Goal: Task Accomplishment & Management: Manage account settings

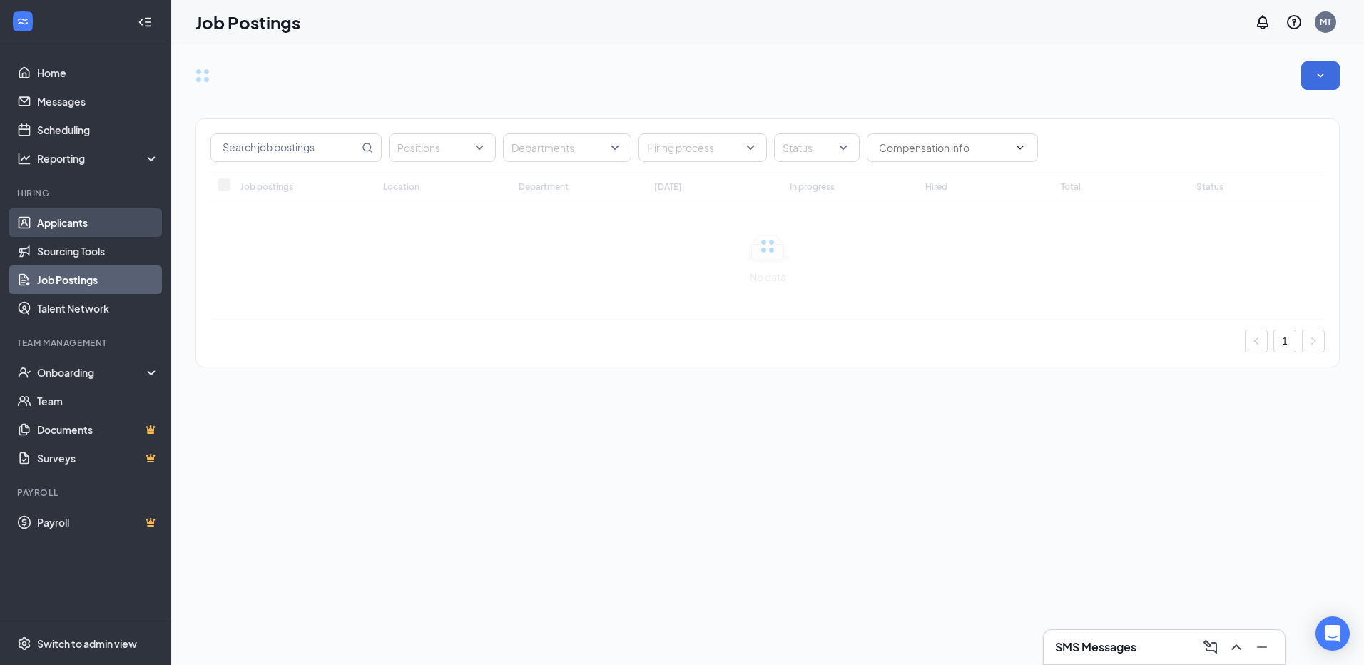
click at [42, 219] on link "Applicants" at bounding box center [98, 222] width 122 height 29
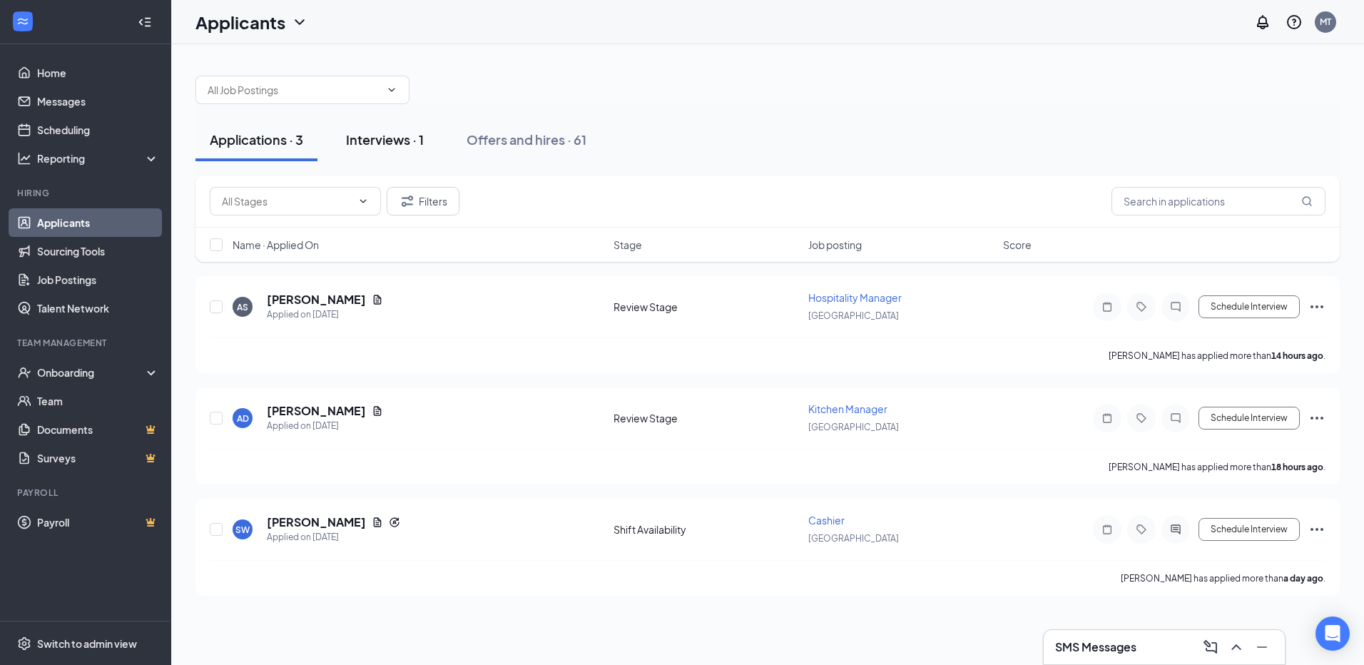
click at [407, 146] on div "Interviews · 1" at bounding box center [385, 140] width 78 height 18
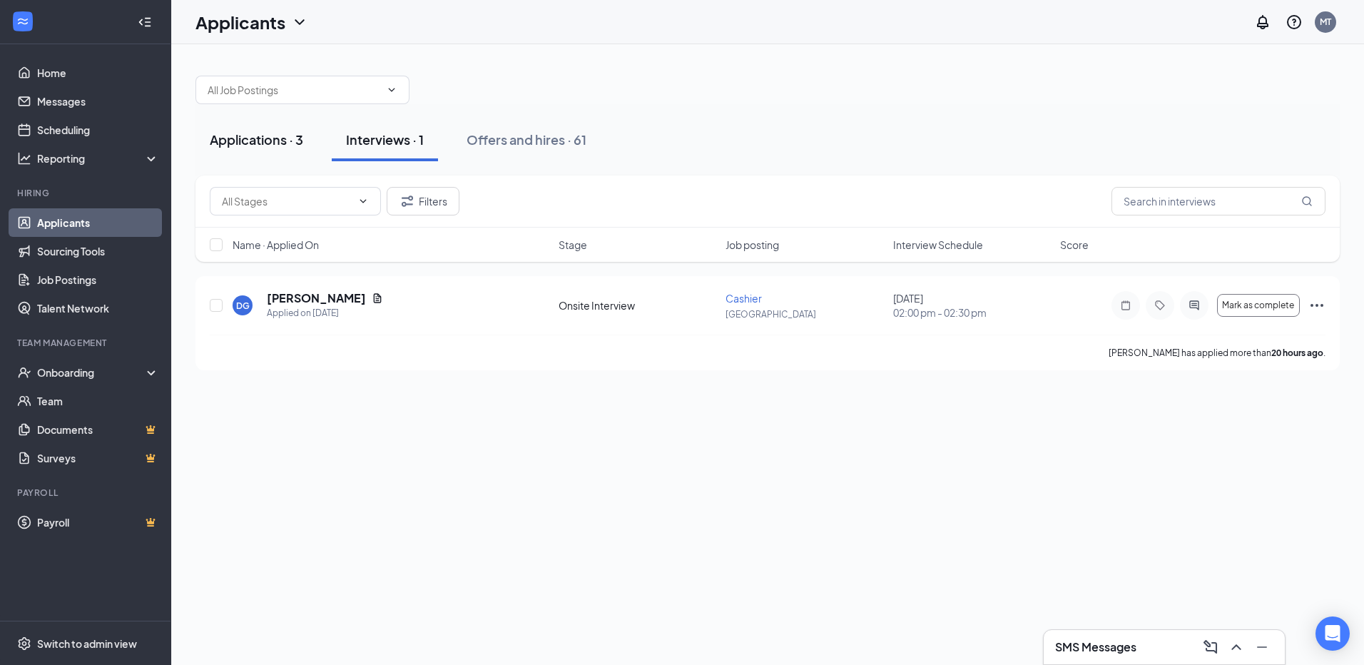
click at [263, 152] on button "Applications · 3" at bounding box center [257, 139] width 122 height 43
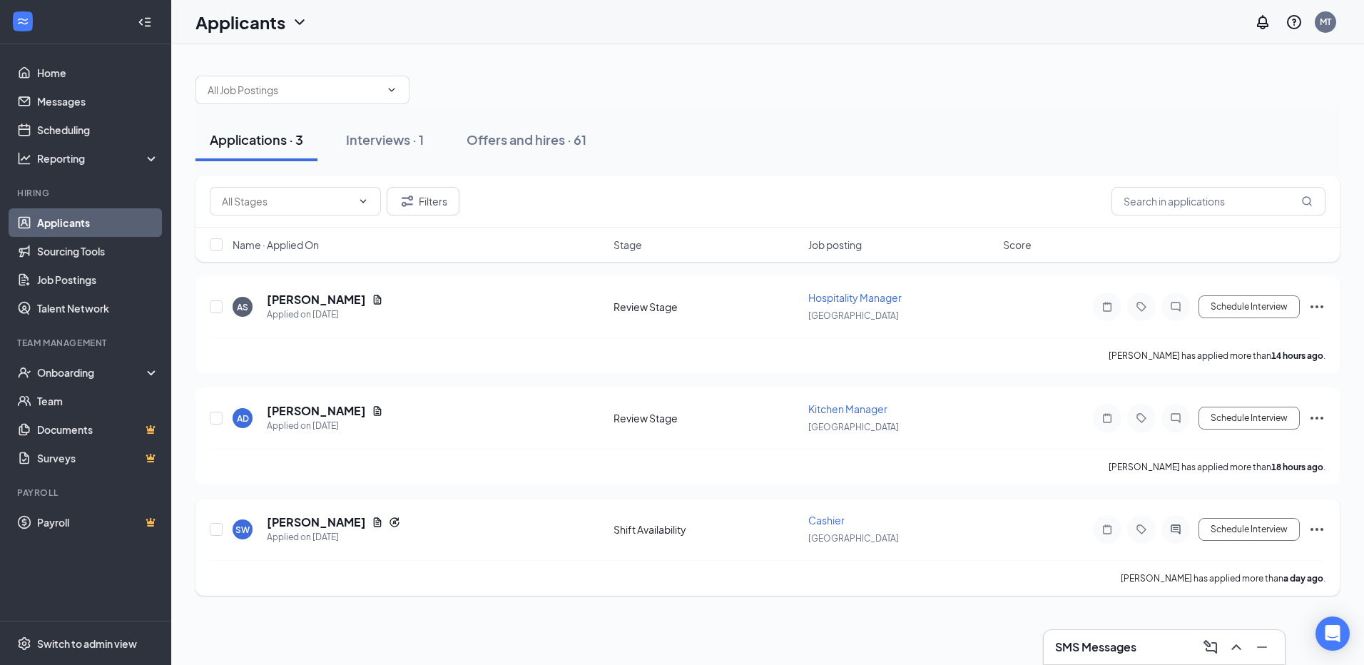
click at [1314, 530] on icon "Ellipses" at bounding box center [1317, 529] width 17 height 17
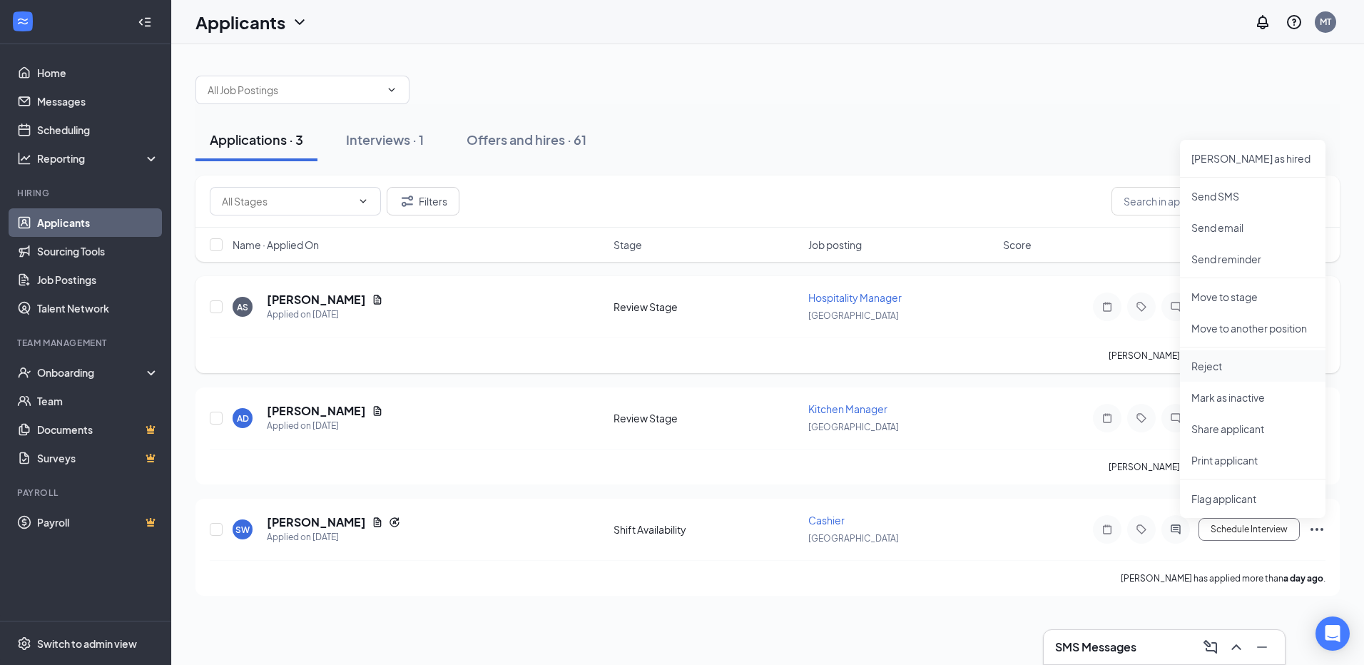
click at [1232, 368] on p "Reject" at bounding box center [1253, 366] width 123 height 14
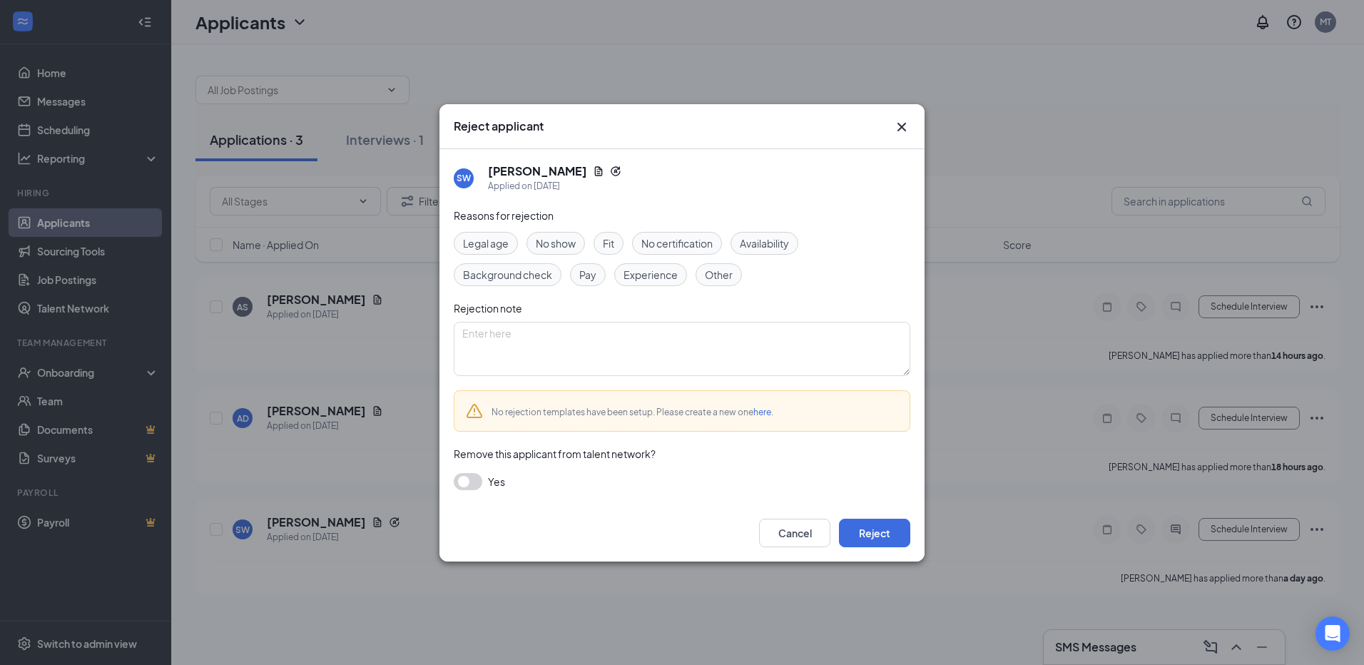
click at [797, 243] on div "Availability" at bounding box center [765, 243] width 68 height 23
click at [851, 537] on button "Reject" at bounding box center [874, 533] width 71 height 29
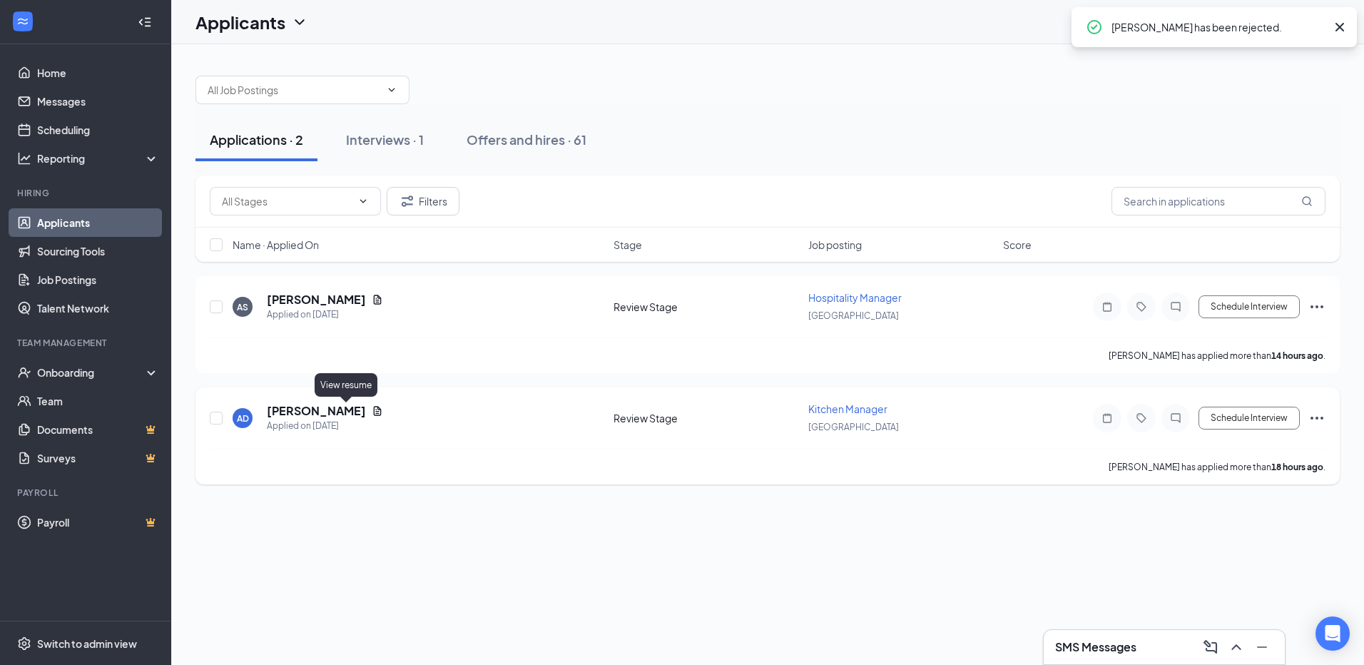
click at [372, 410] on icon "Document" at bounding box center [377, 410] width 11 height 11
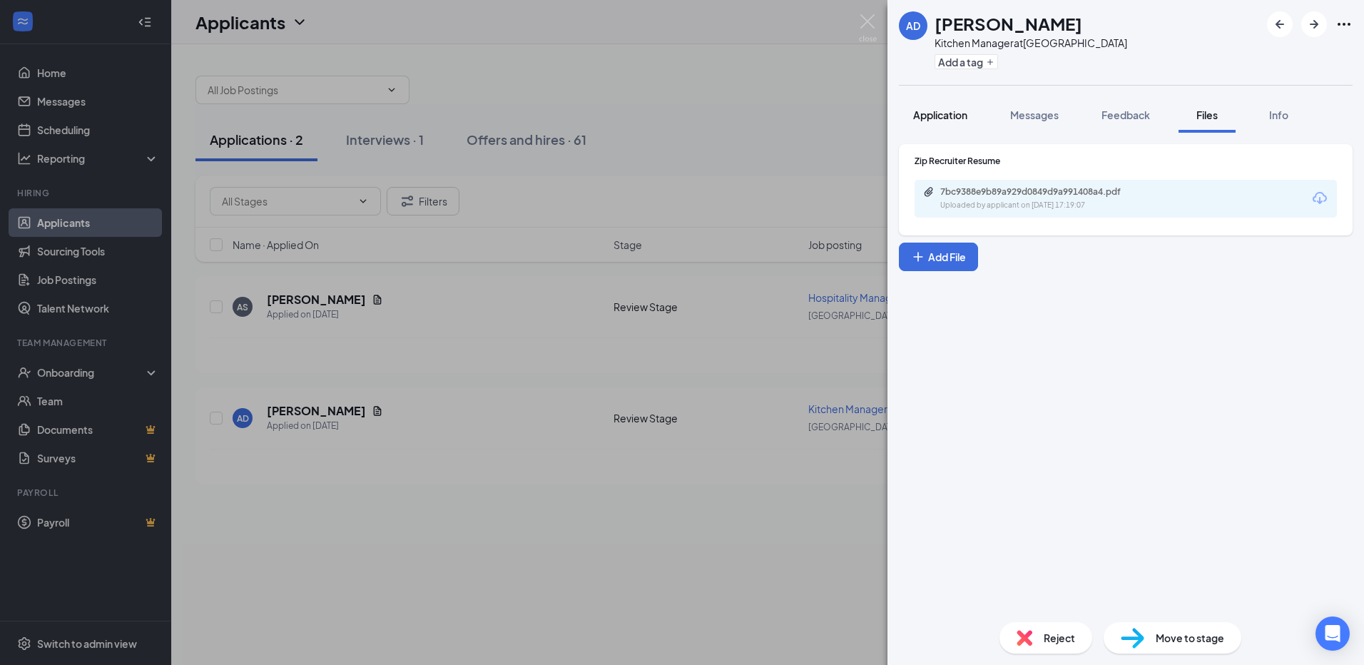
click at [930, 126] on button "Application" at bounding box center [940, 115] width 83 height 36
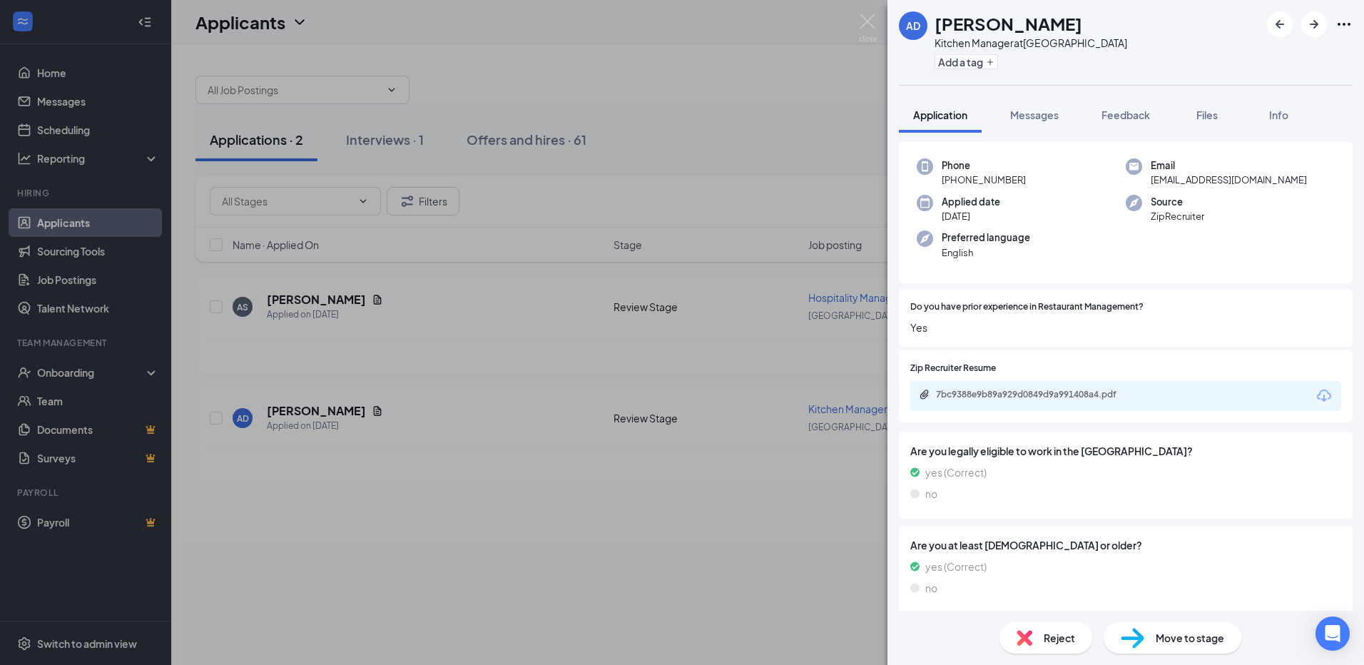
scroll to position [59, 0]
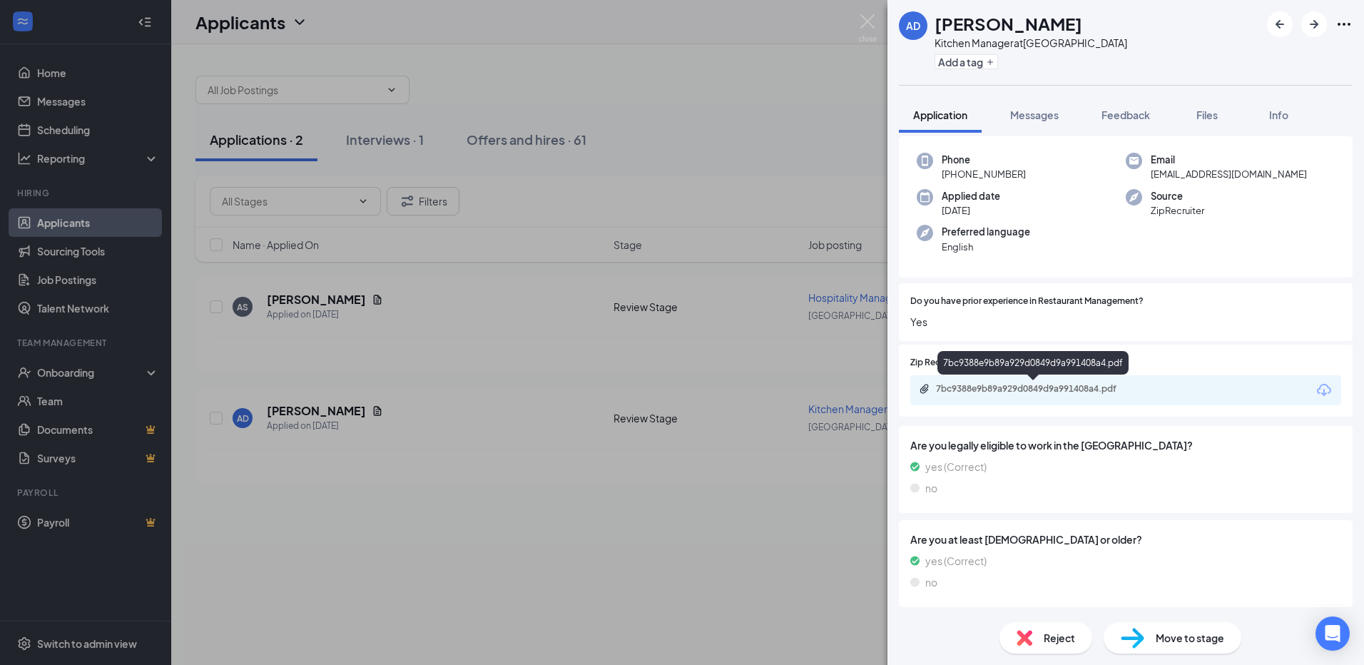
click at [1008, 380] on div "7bc9388e9b89a929d0849d9a991408a4.pdf" at bounding box center [1033, 365] width 191 height 29
click at [1008, 396] on div "7bc9388e9b89a929d0849d9a991408a4.pdf" at bounding box center [1034, 390] width 231 height 14
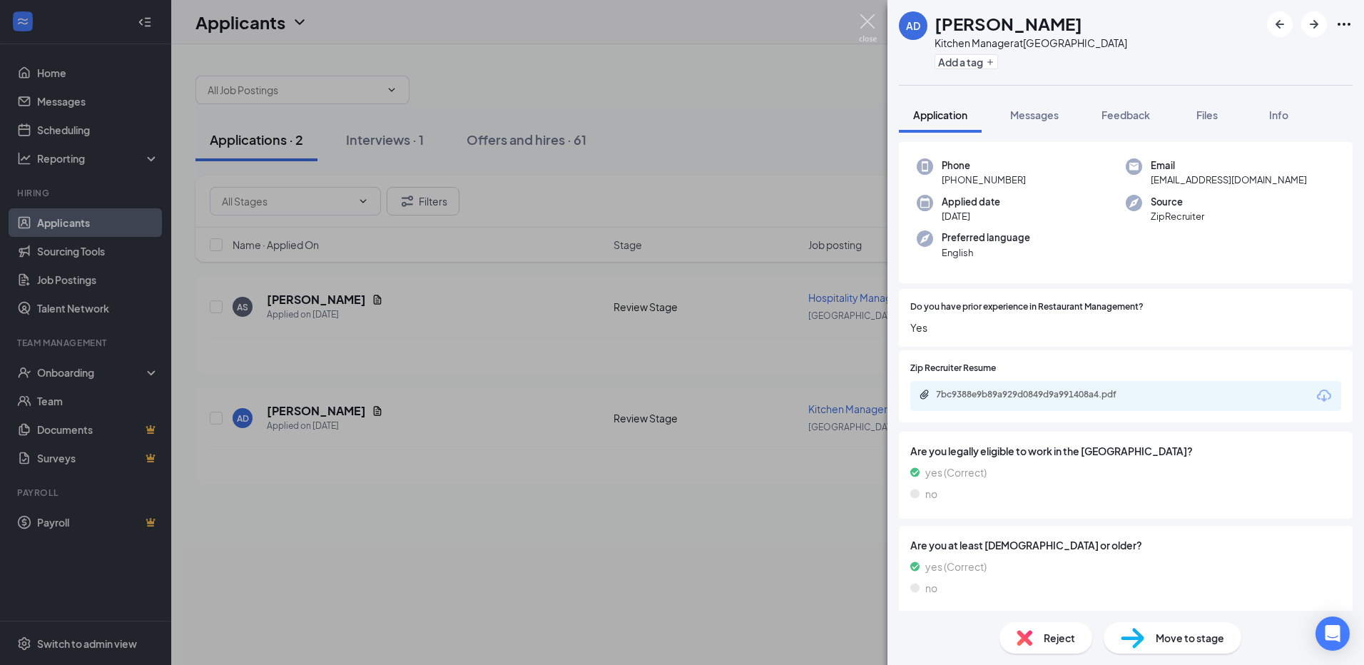
click at [865, 27] on img at bounding box center [868, 28] width 18 height 28
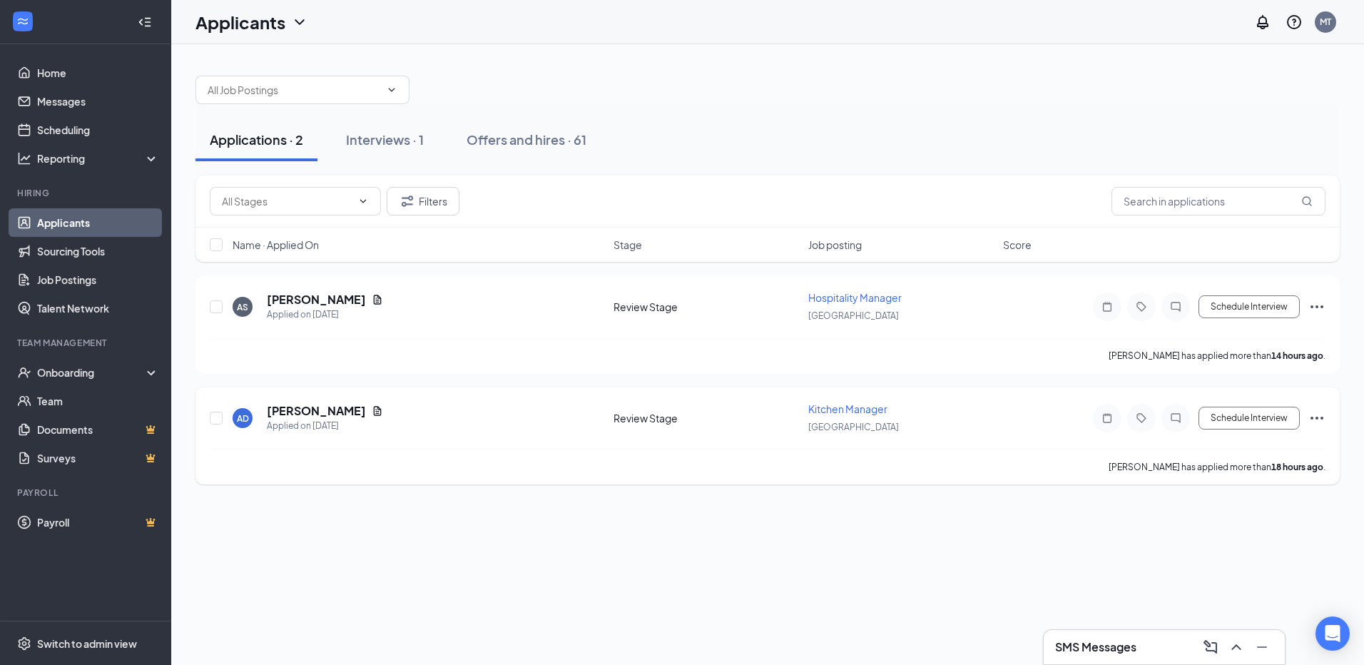
click at [1319, 416] on icon "Ellipses" at bounding box center [1317, 418] width 17 height 17
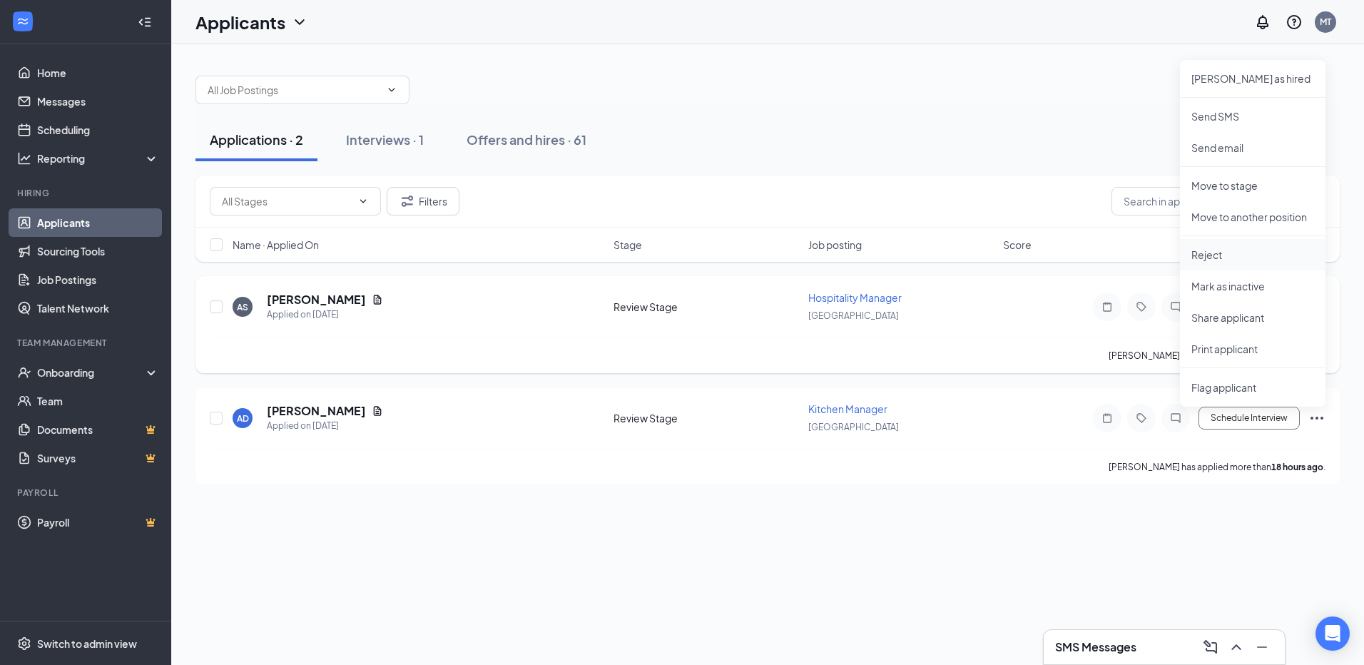
click at [1214, 261] on p "Reject" at bounding box center [1253, 255] width 123 height 14
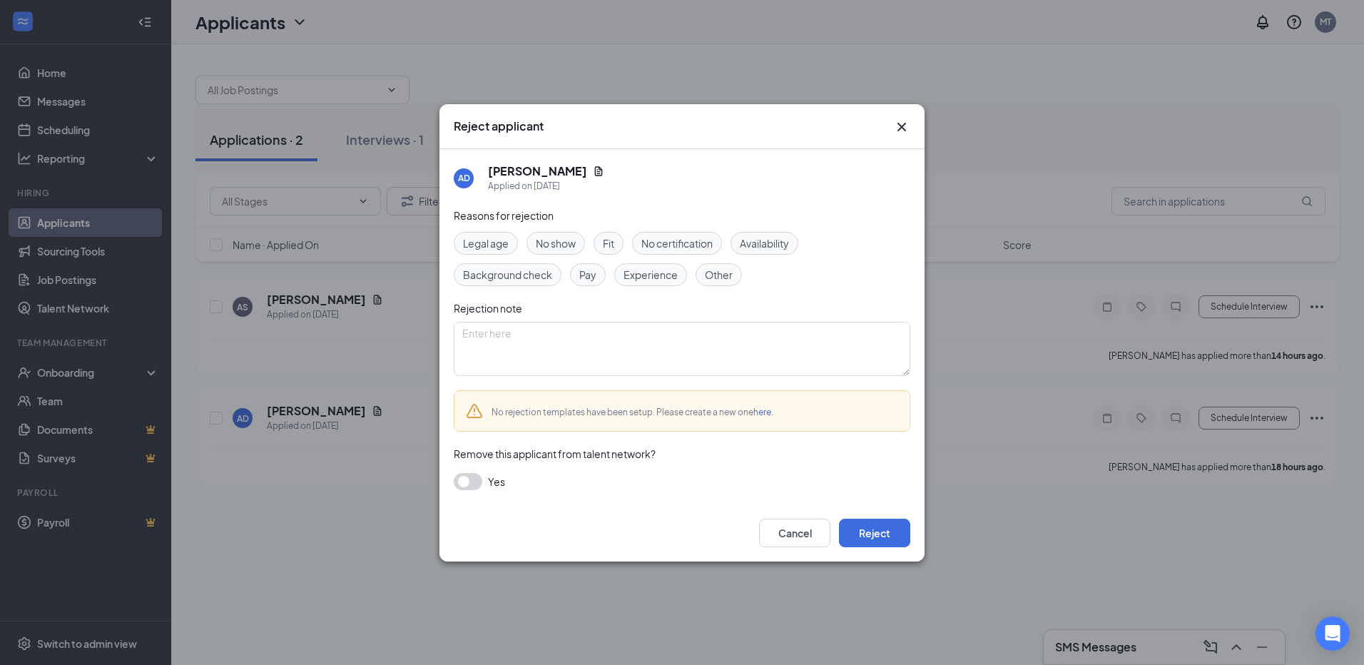
click at [455, 478] on button "button" at bounding box center [468, 481] width 29 height 17
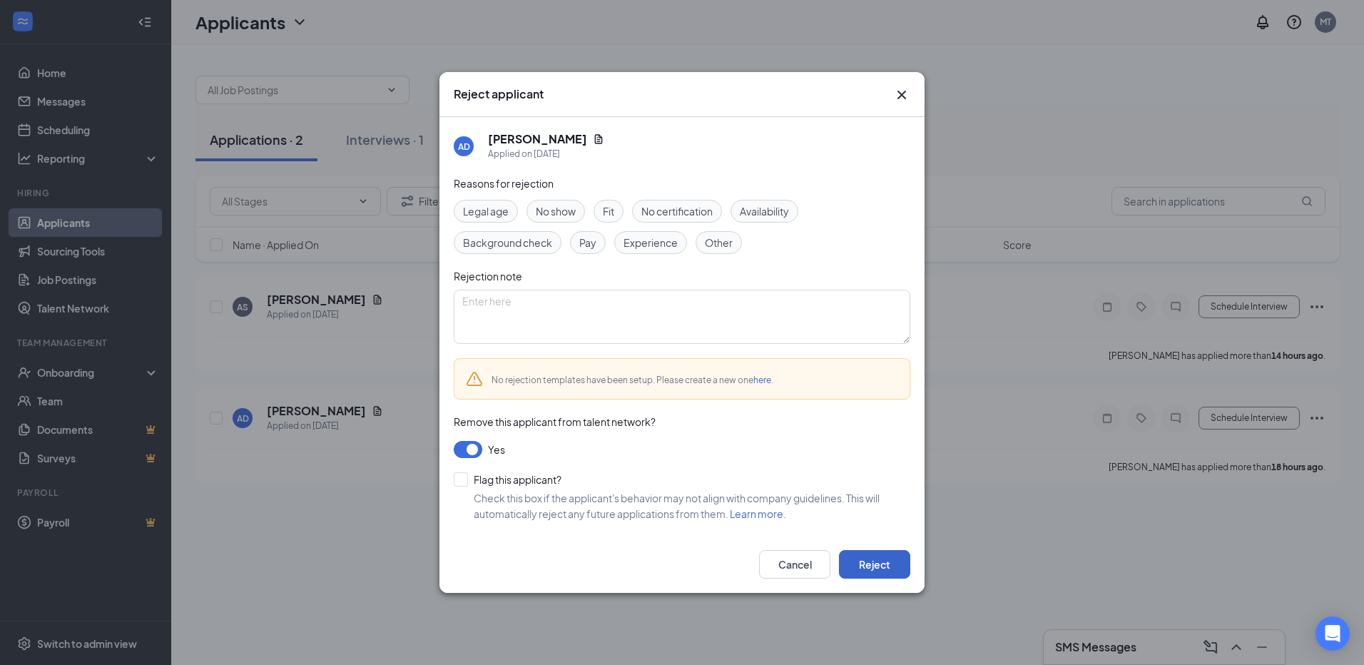
click at [879, 568] on button "Reject" at bounding box center [874, 564] width 71 height 29
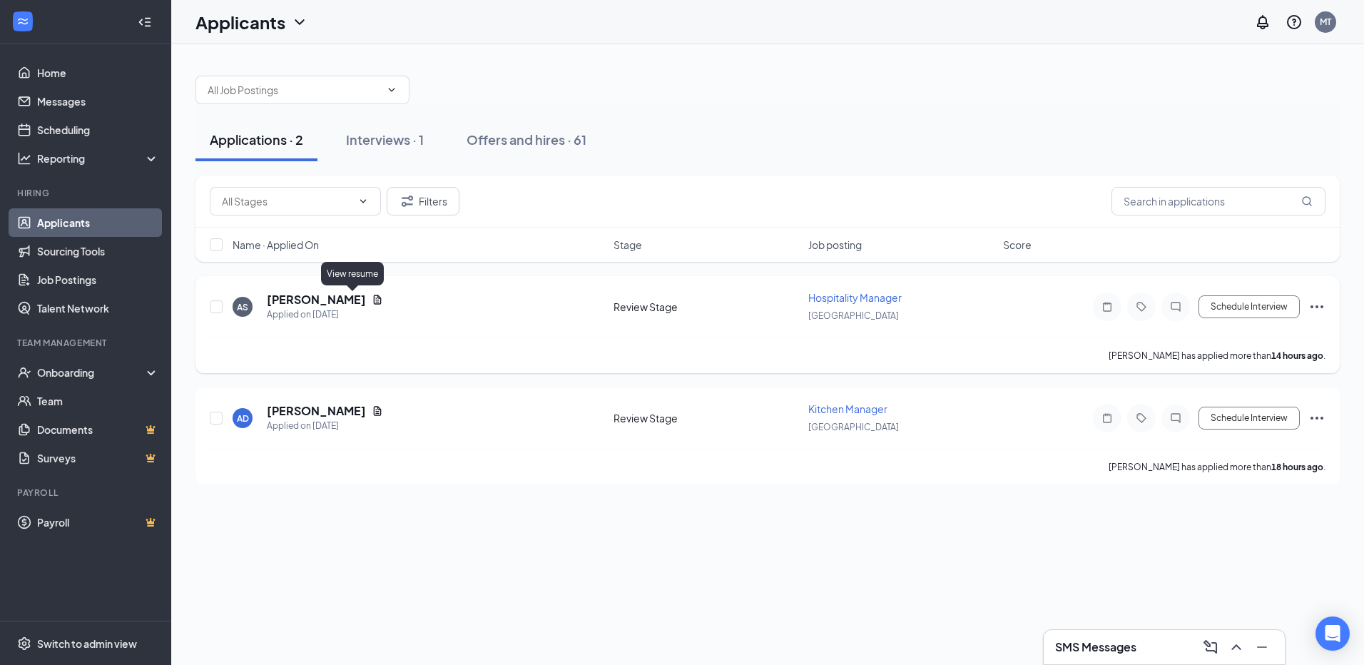
click at [359, 300] on div "AS [PERSON_NAME] Applied on [DATE]" at bounding box center [419, 307] width 372 height 30
click at [372, 300] on icon "Document" at bounding box center [377, 299] width 11 height 11
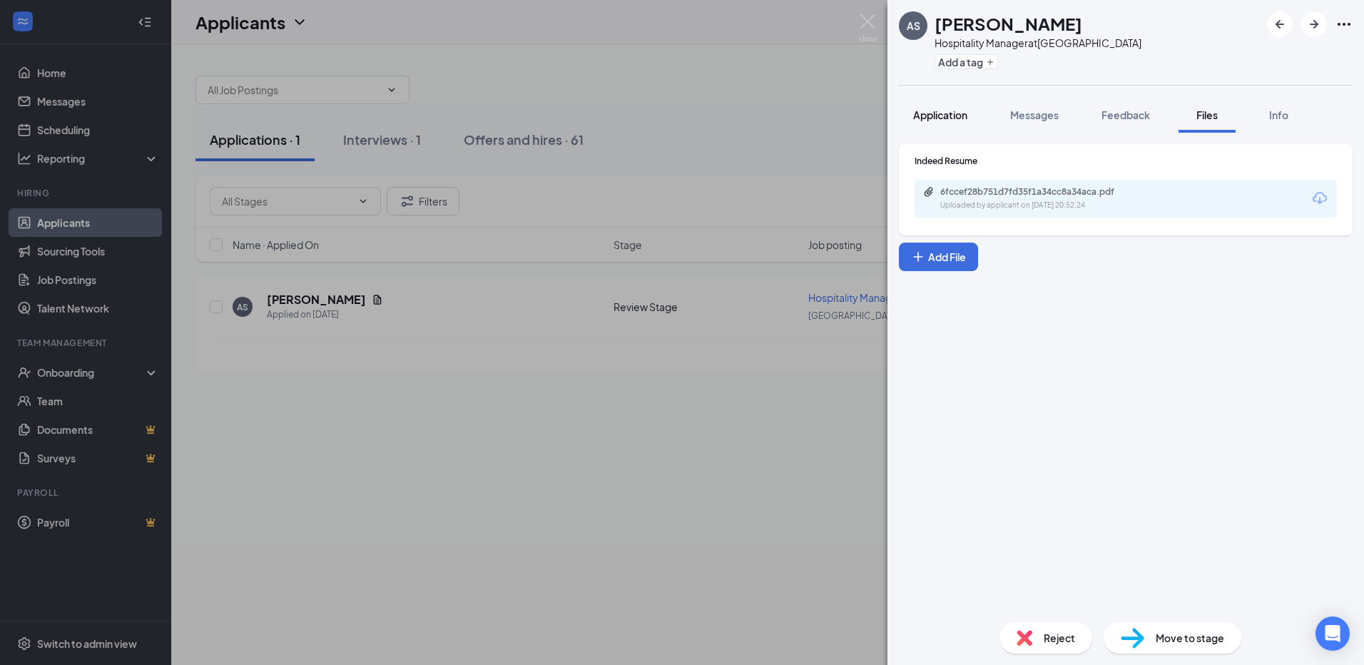
click at [947, 130] on button "Application" at bounding box center [940, 115] width 83 height 36
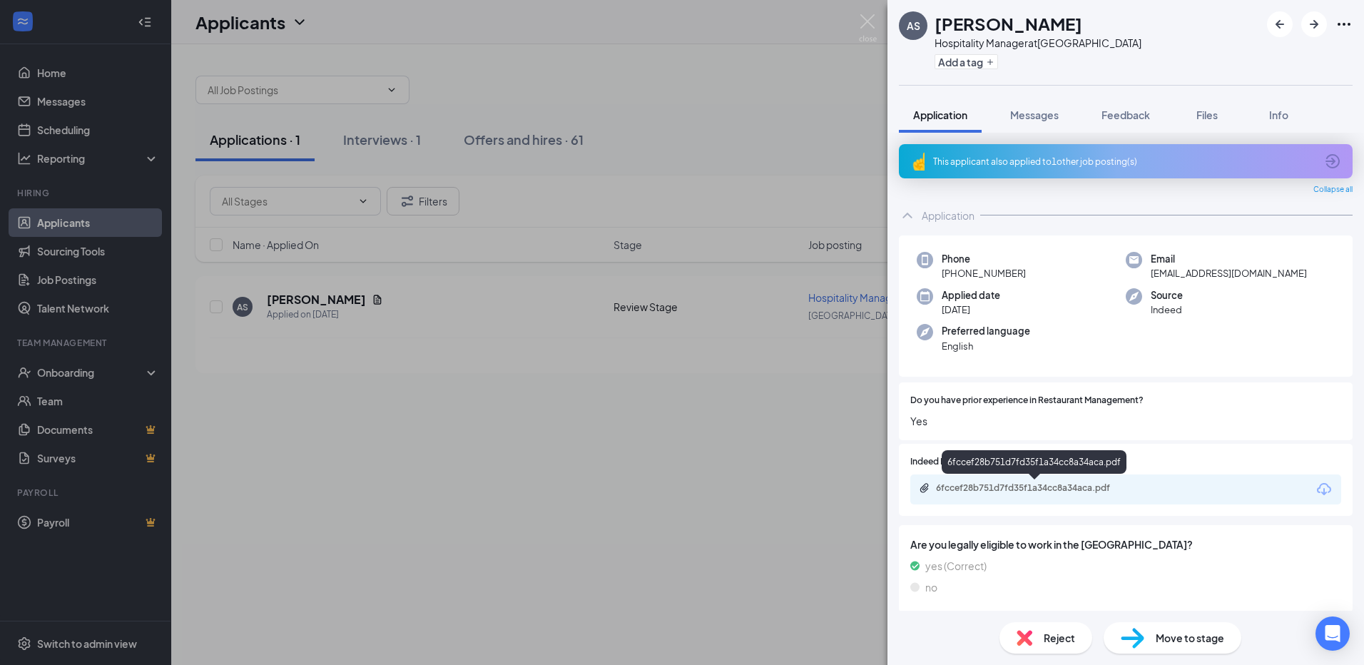
click at [1052, 494] on div "6fccef28b751d7fd35f1a34cc8a34aca.pdf" at bounding box center [1036, 487] width 200 height 11
click at [1025, 153] on div "This applicant also applied to 1 other job posting(s)" at bounding box center [1126, 161] width 454 height 34
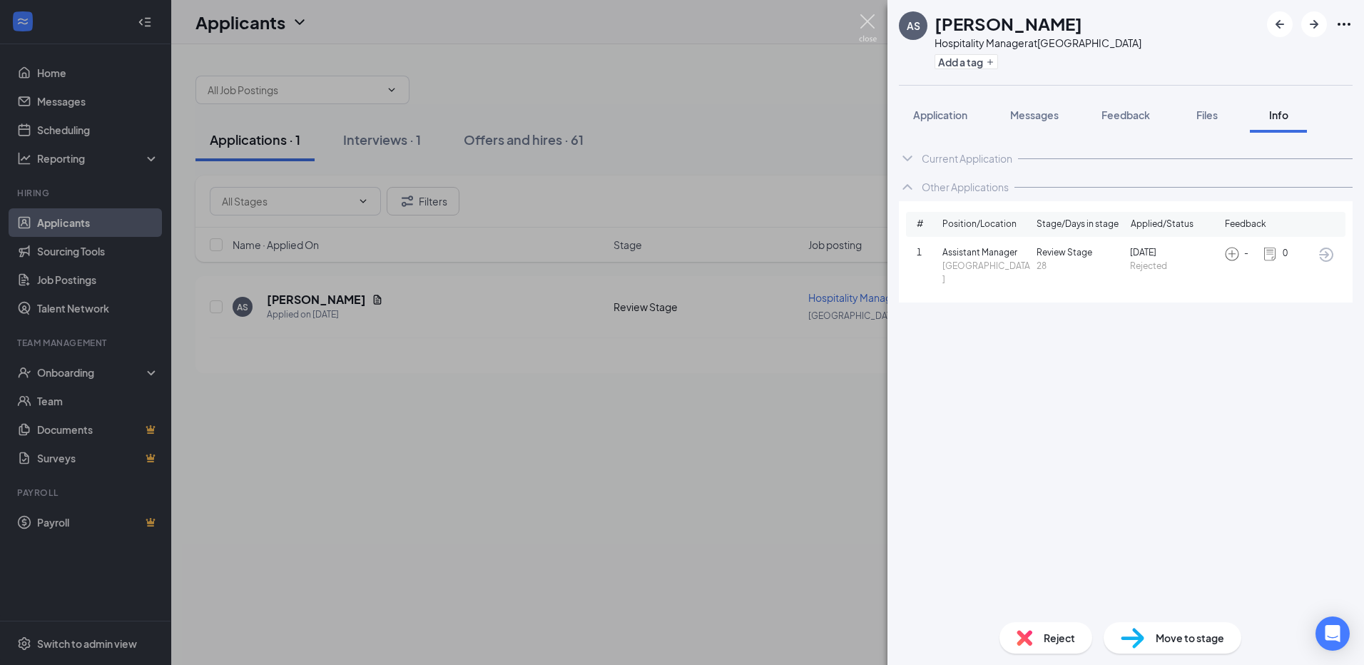
click at [867, 26] on img at bounding box center [868, 28] width 18 height 28
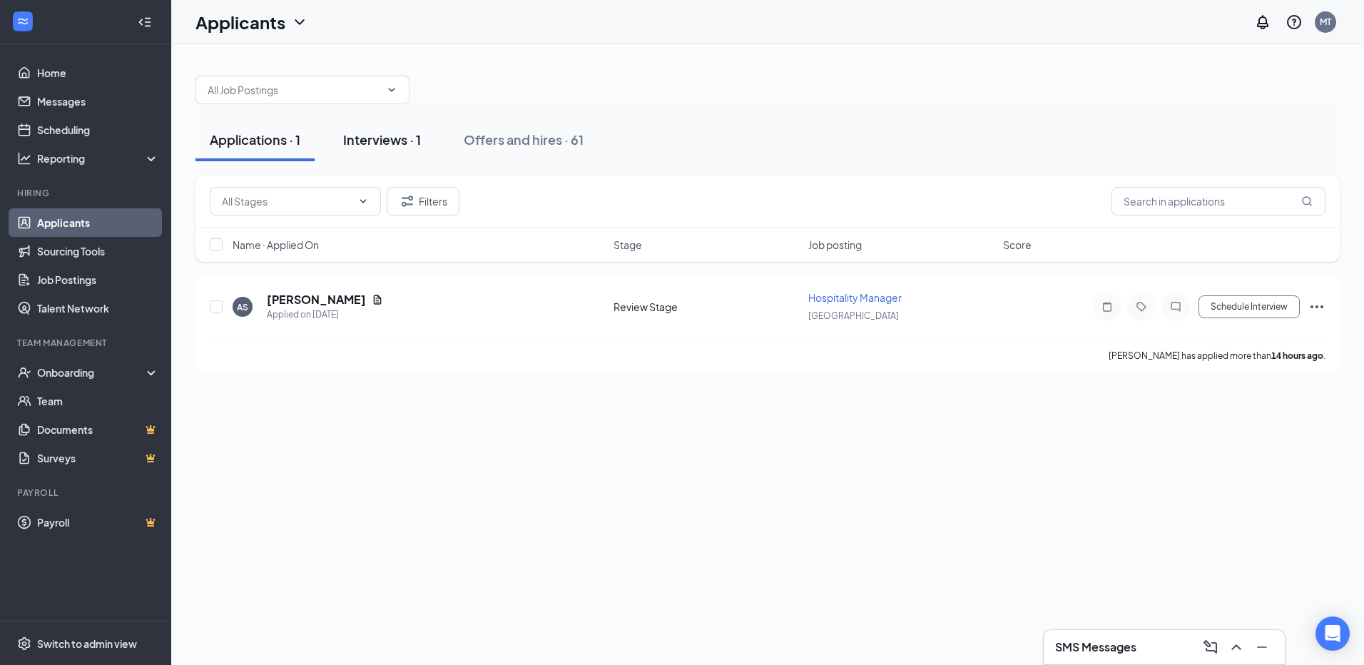
click at [375, 128] on button "Interviews · 1" at bounding box center [382, 139] width 106 height 43
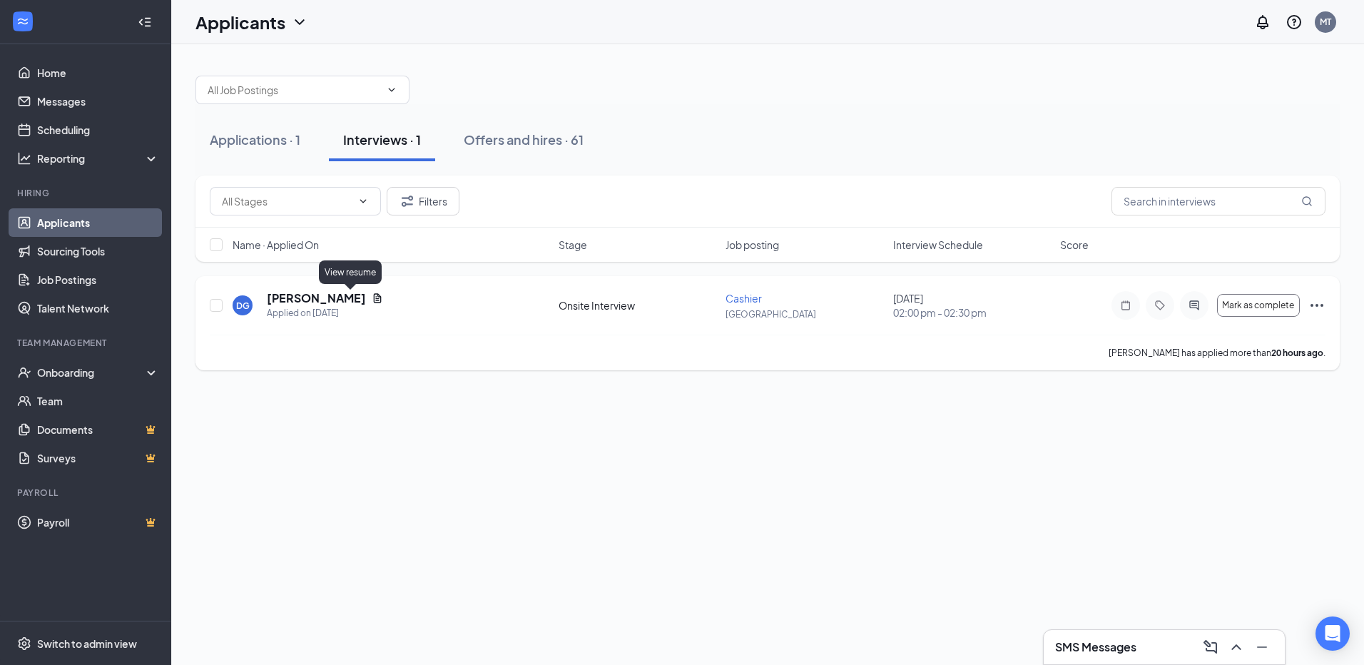
click at [372, 300] on icon "Document" at bounding box center [377, 298] width 11 height 11
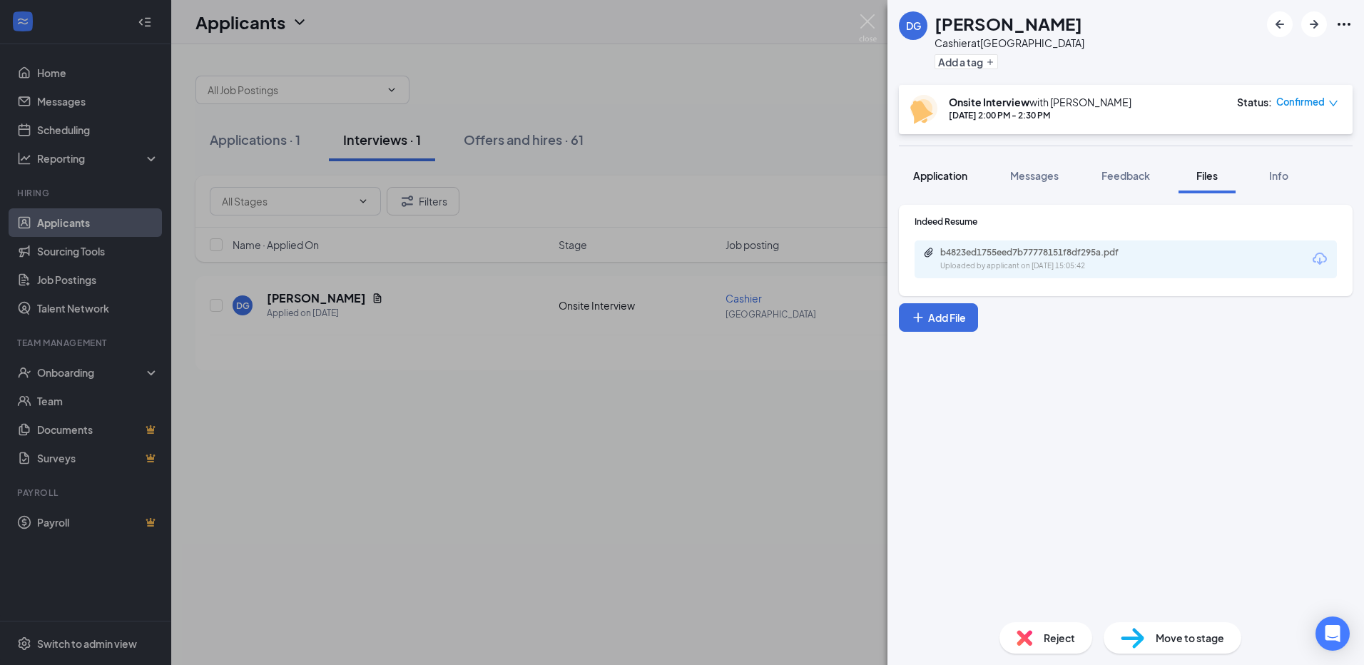
click at [931, 179] on span "Application" at bounding box center [940, 175] width 54 height 13
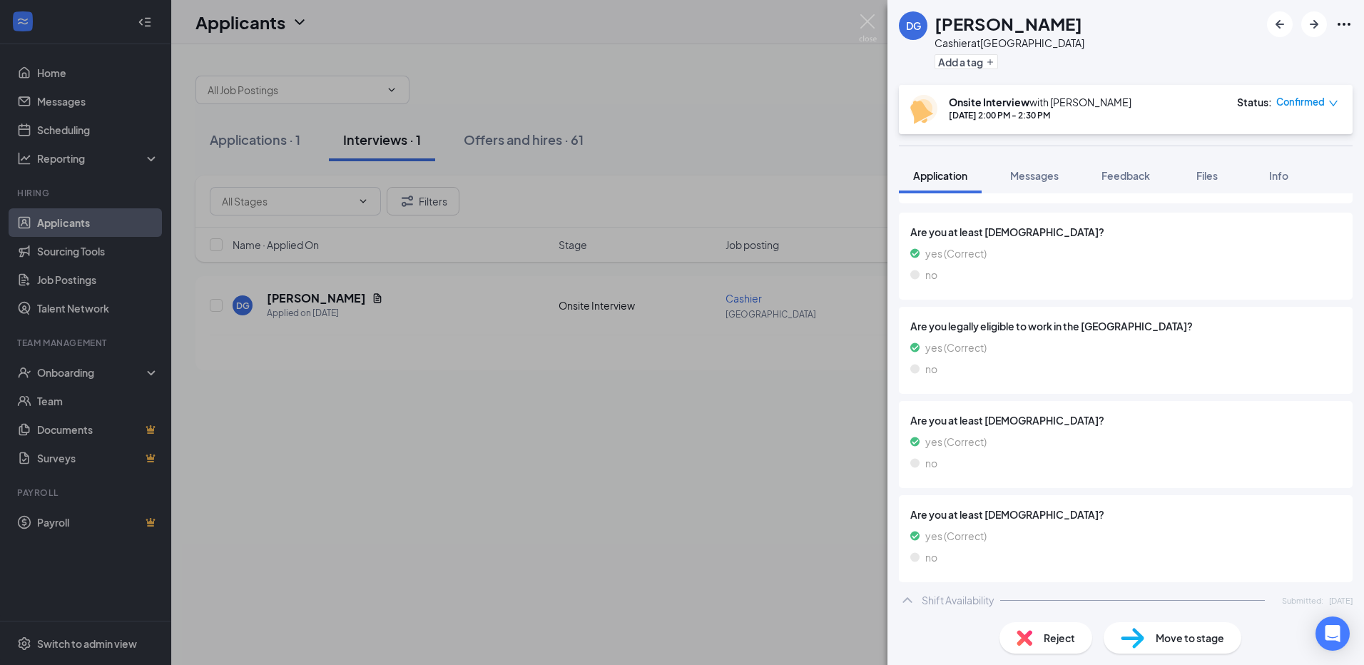
scroll to position [761, 0]
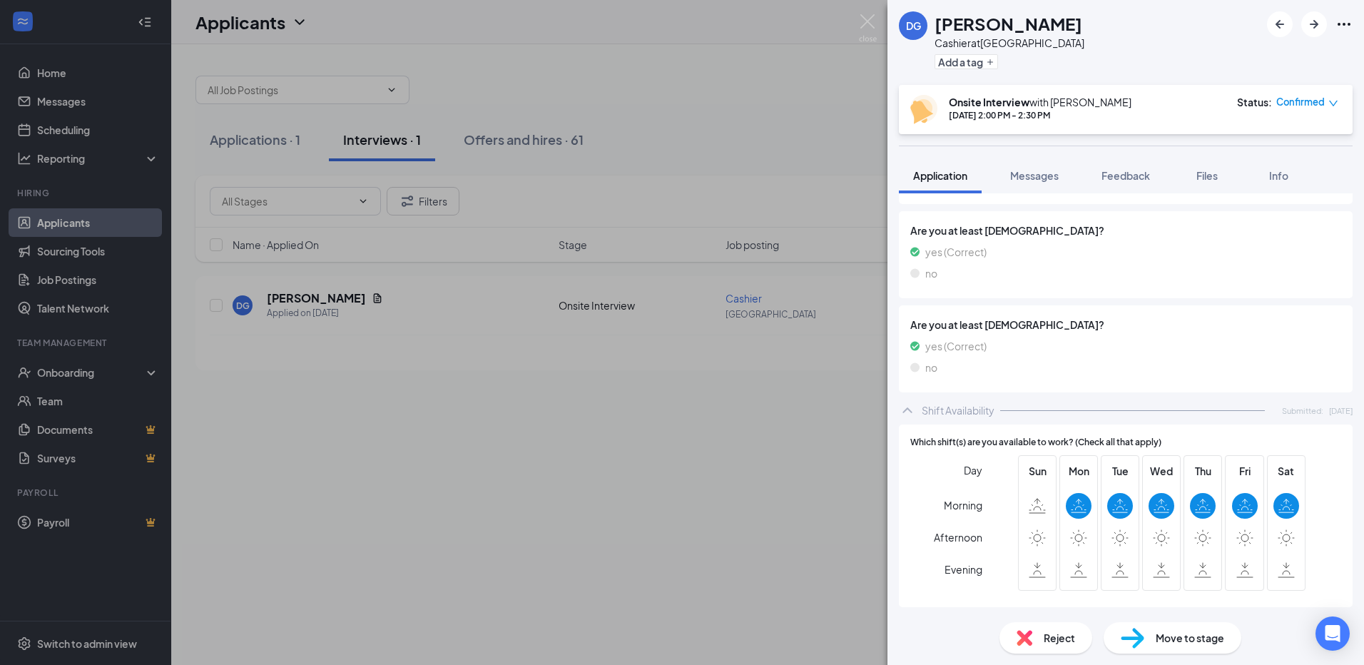
drag, startPoint x: 869, startPoint y: 16, endPoint x: 883, endPoint y: 78, distance: 63.5
click at [869, 16] on img at bounding box center [868, 28] width 18 height 28
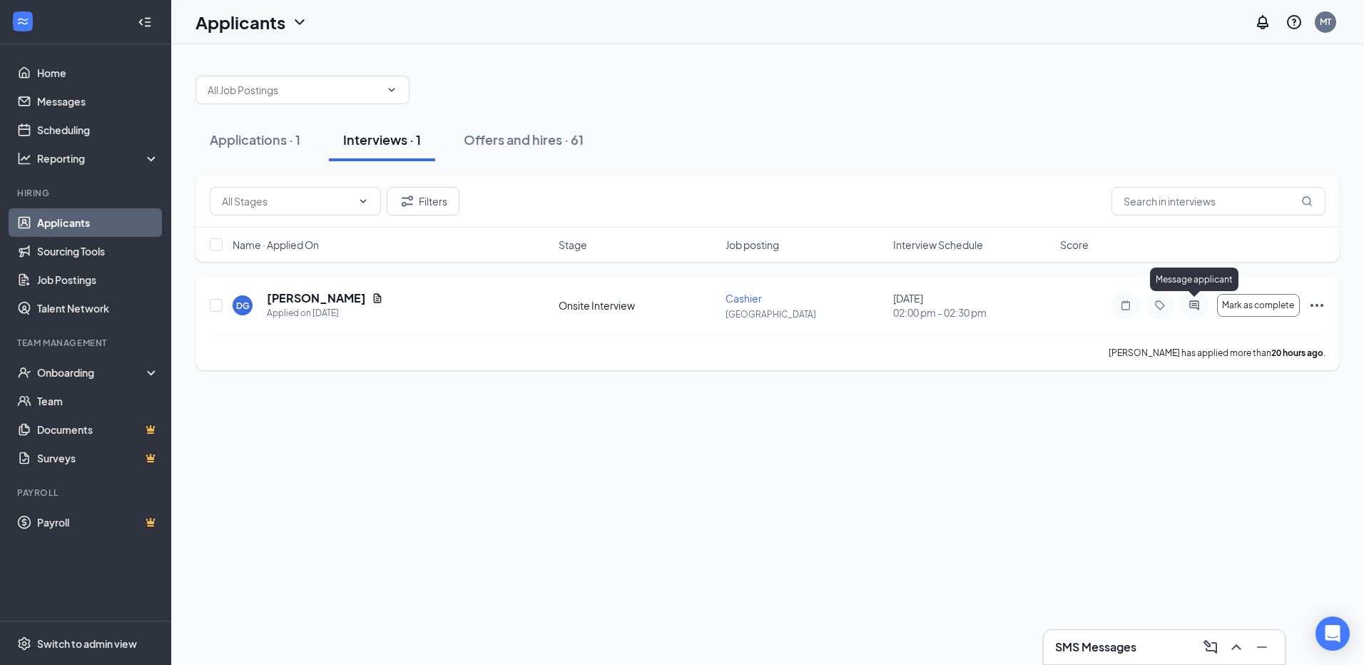
click at [1197, 309] on icon "ActiveChat" at bounding box center [1194, 305] width 17 height 11
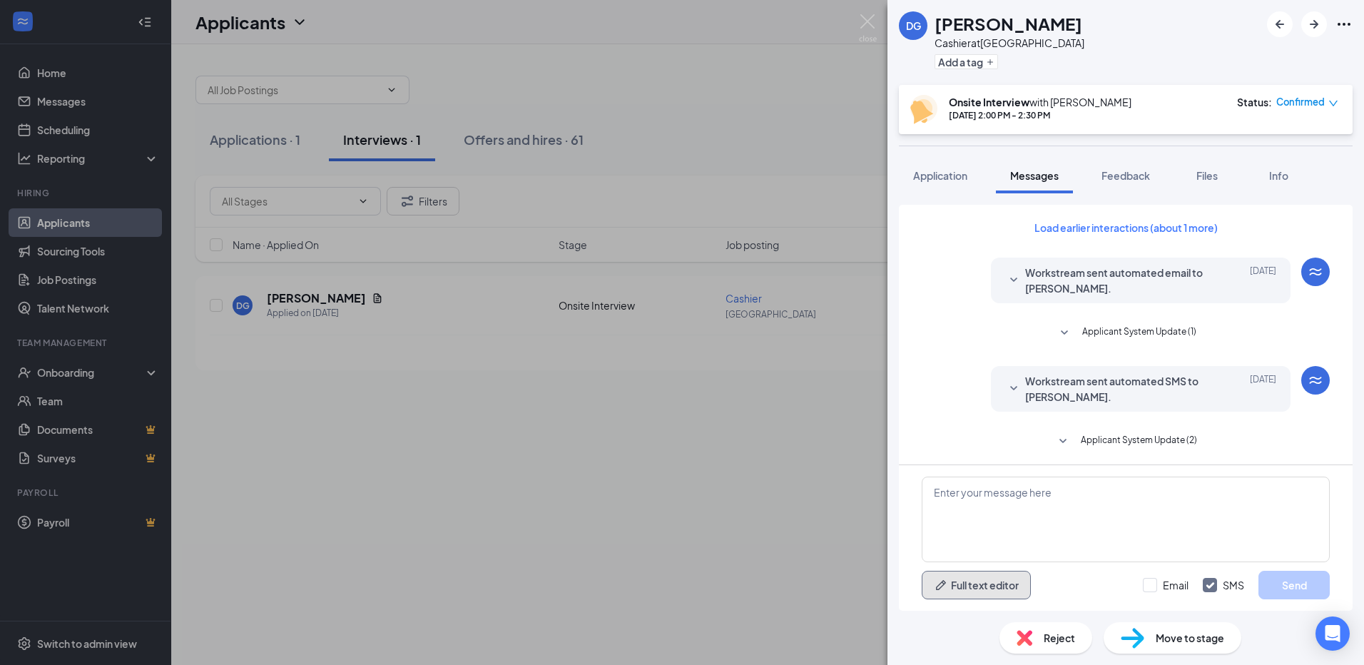
click at [1010, 589] on button "Full text editor" at bounding box center [976, 585] width 109 height 29
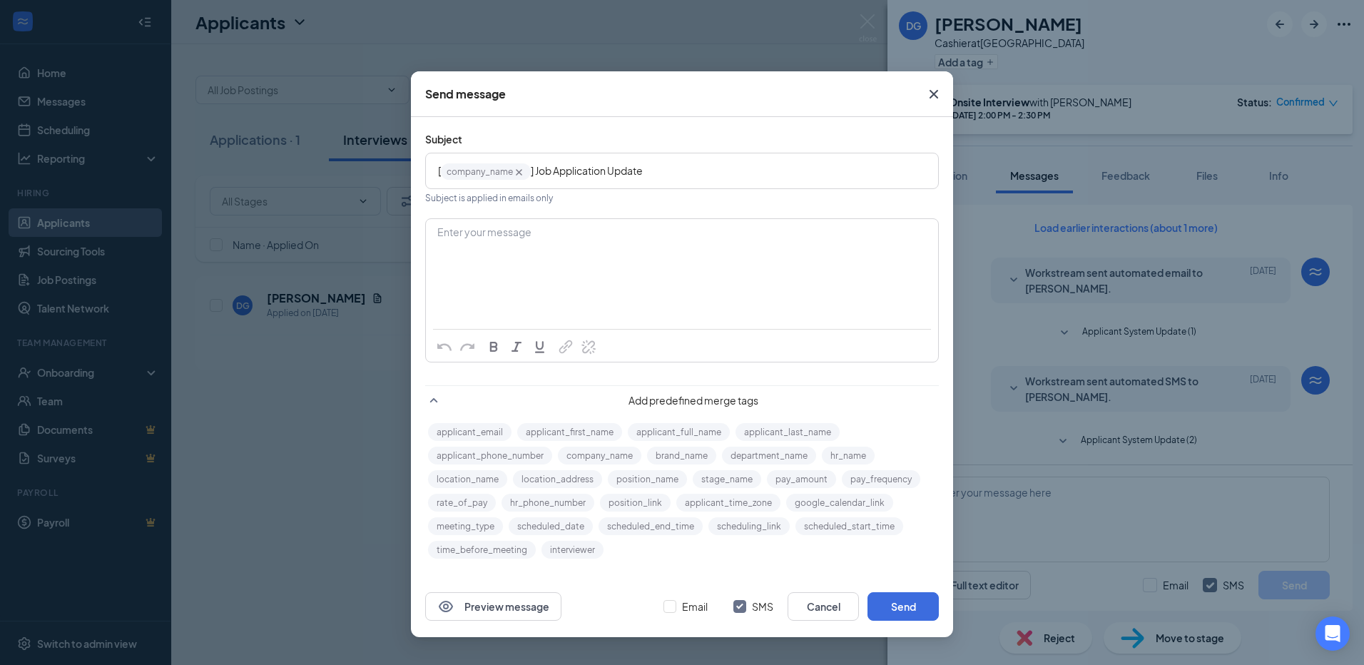
click at [933, 90] on icon "Cross" at bounding box center [933, 94] width 17 height 17
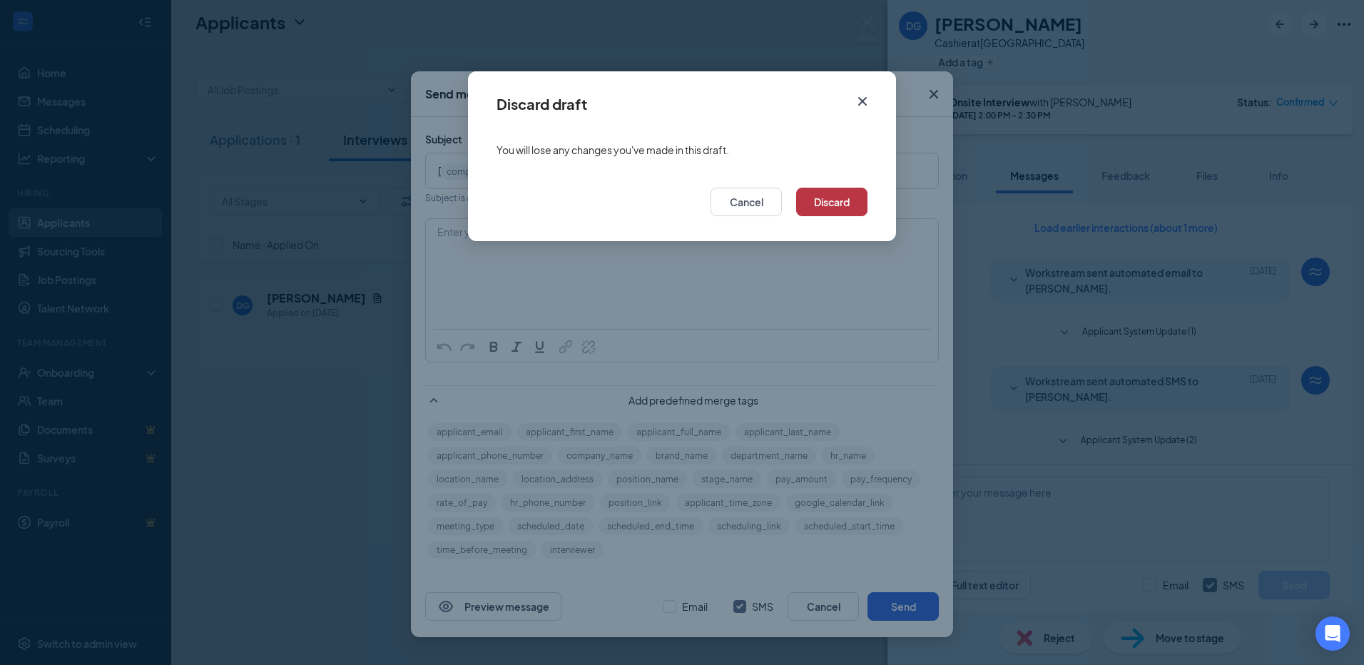
click at [856, 210] on button "Discard" at bounding box center [831, 202] width 71 height 29
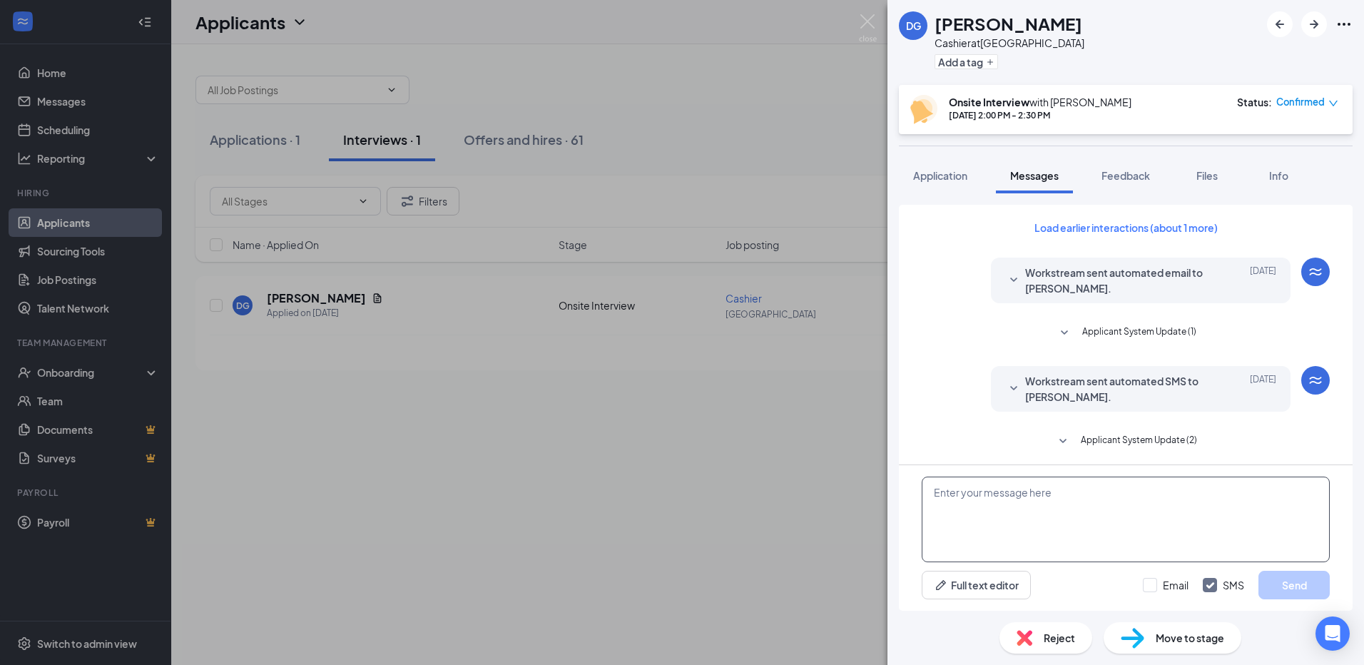
click at [987, 495] on textarea at bounding box center [1126, 520] width 408 height 86
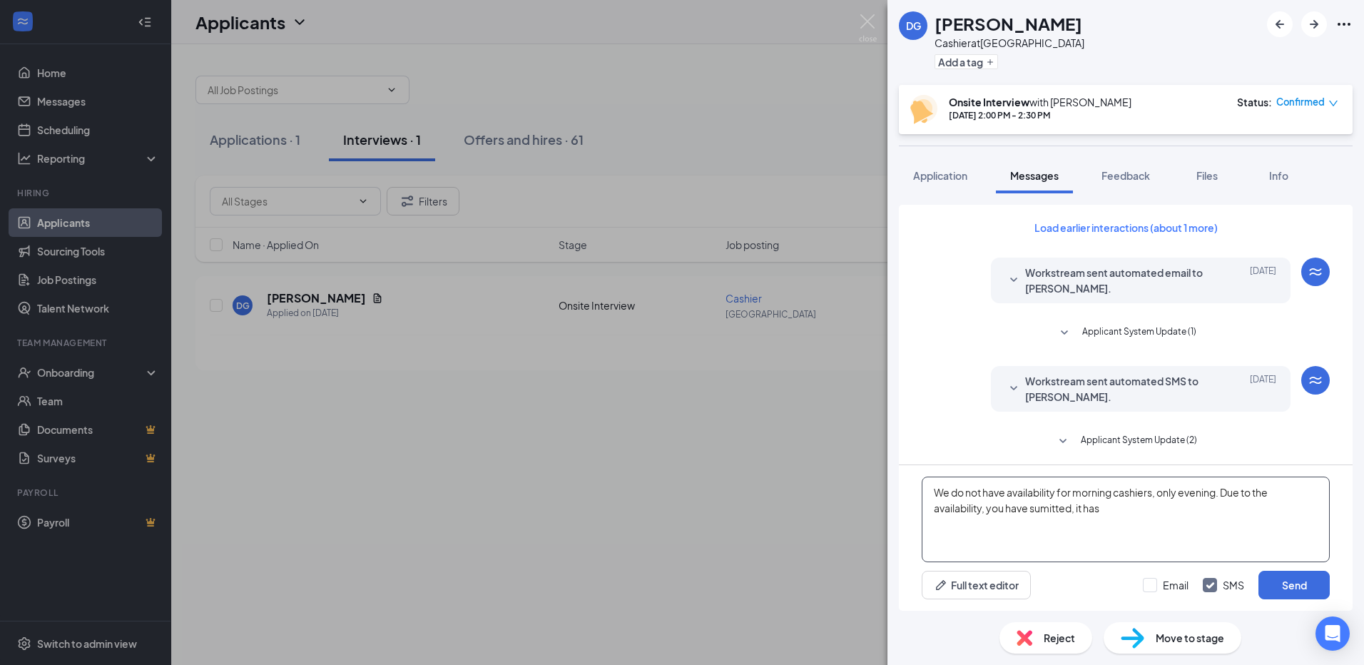
click at [988, 507] on textarea "We do not have availability for morning cashiers, only evening. Due to the avai…" at bounding box center [1126, 520] width 408 height 86
click at [1108, 511] on textarea "We do not have availability for morning cashiers, only evening. Due to the avai…" at bounding box center [1126, 520] width 408 height 86
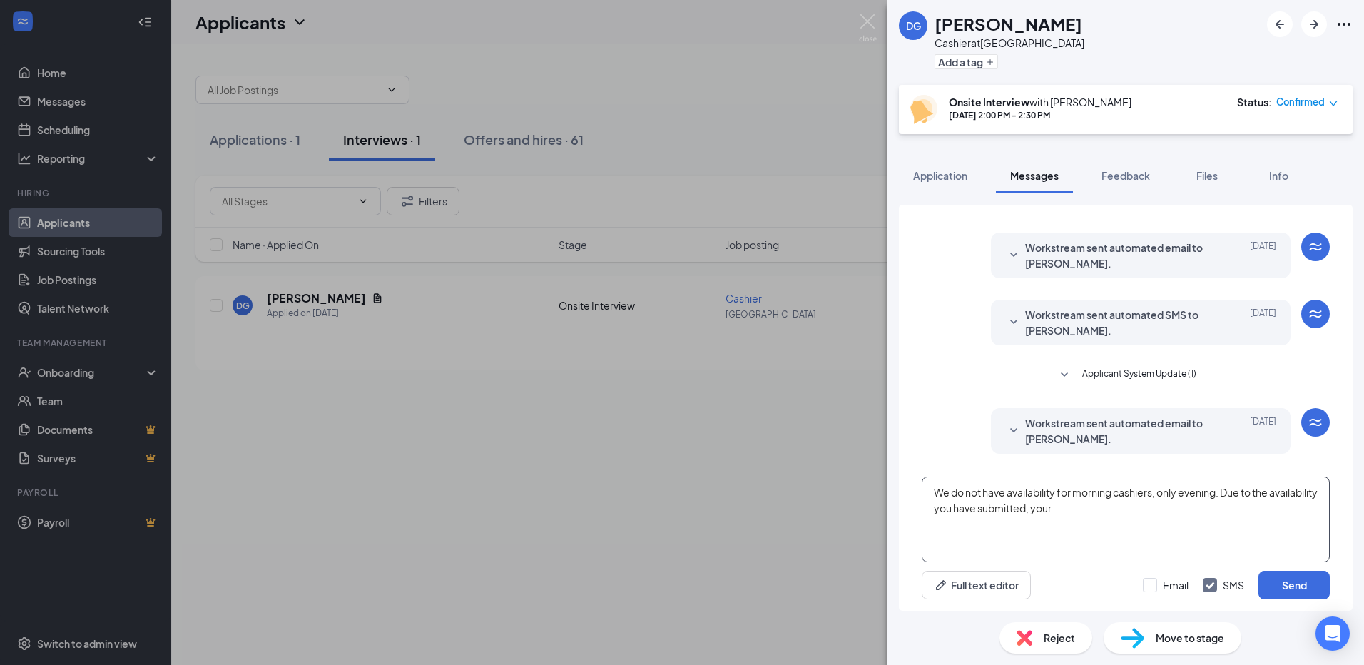
scroll to position [313, 0]
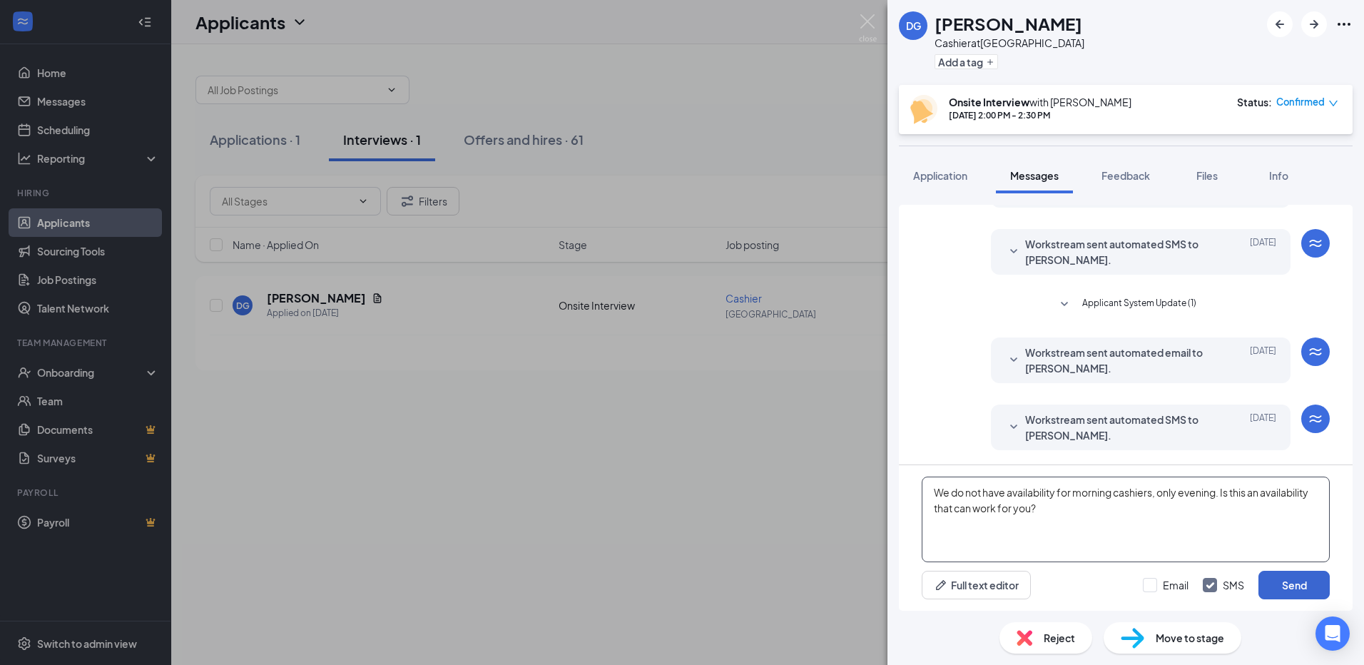
type textarea "We do not have availability for morning cashiers, only evening. Is this an avai…"
click at [1292, 585] on button "Send" at bounding box center [1294, 585] width 71 height 29
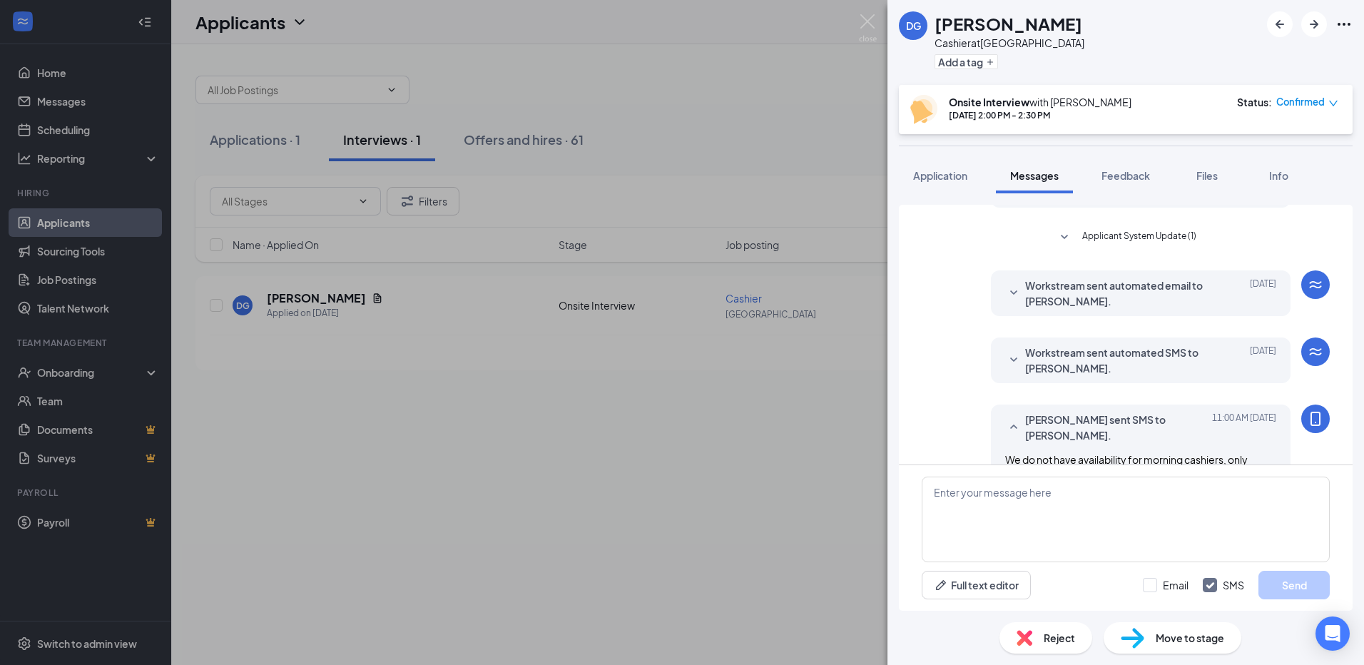
scroll to position [420, 0]
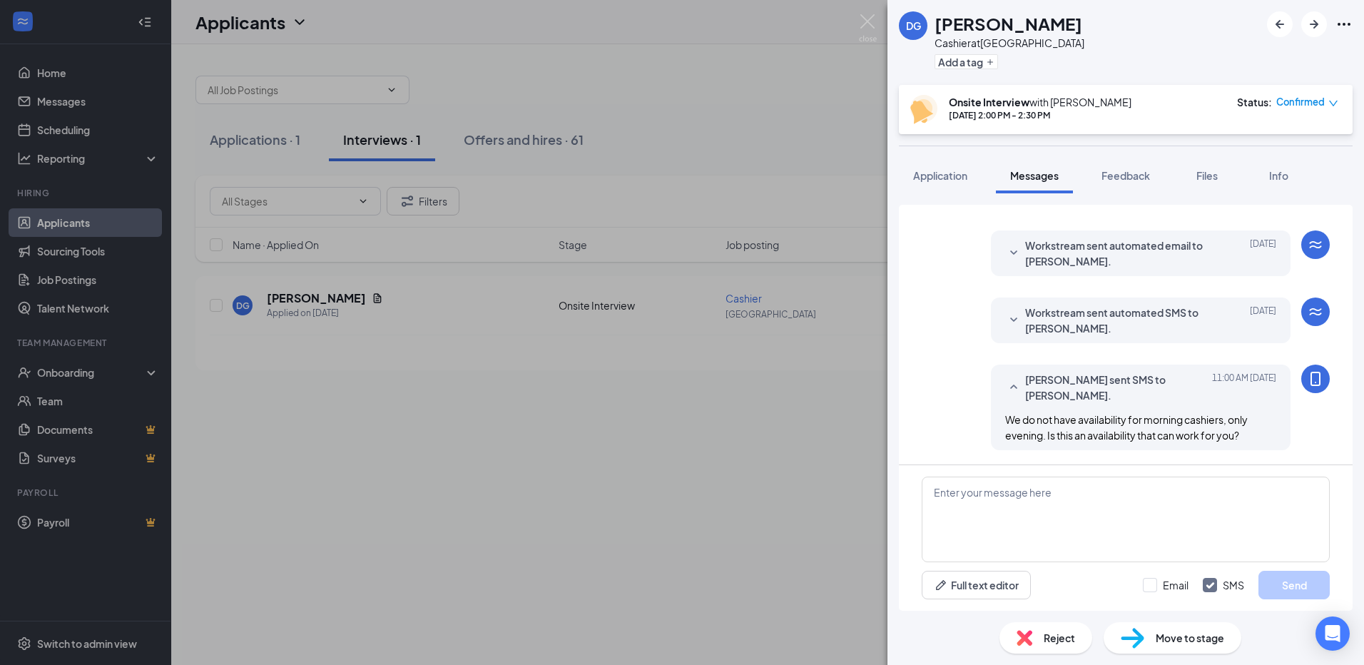
click at [554, 55] on div "DG [PERSON_NAME] at [GEOGRAPHIC_DATA] Add a tag Onsite Interview with [PERSON_N…" at bounding box center [682, 332] width 1364 height 665
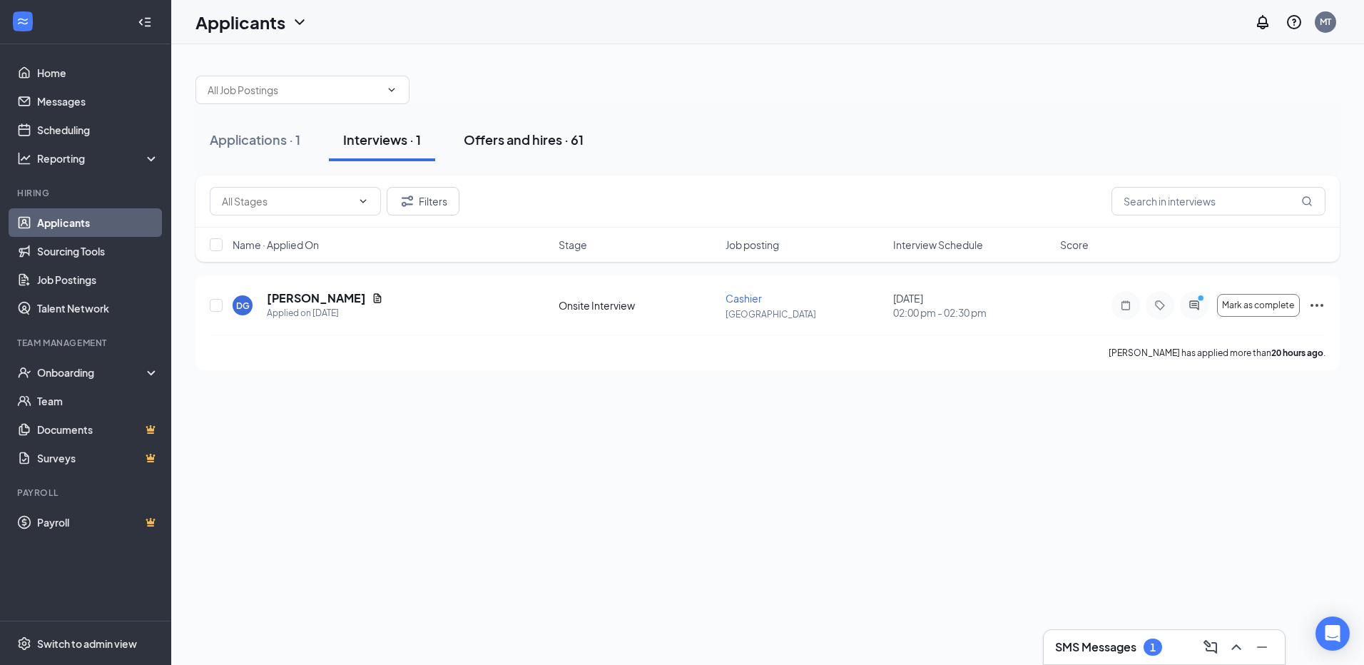
click at [546, 142] on div "Offers and hires · 61" at bounding box center [524, 140] width 120 height 18
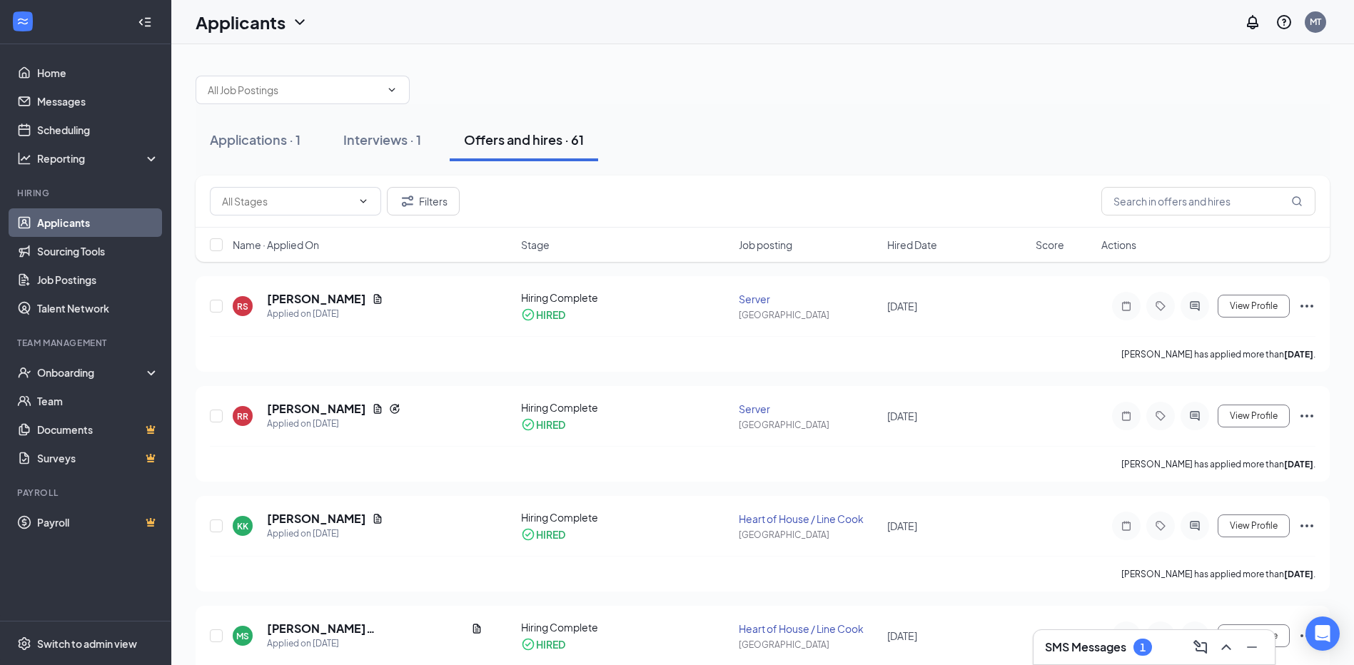
click at [1107, 653] on h3 "SMS Messages" at bounding box center [1085, 647] width 81 height 16
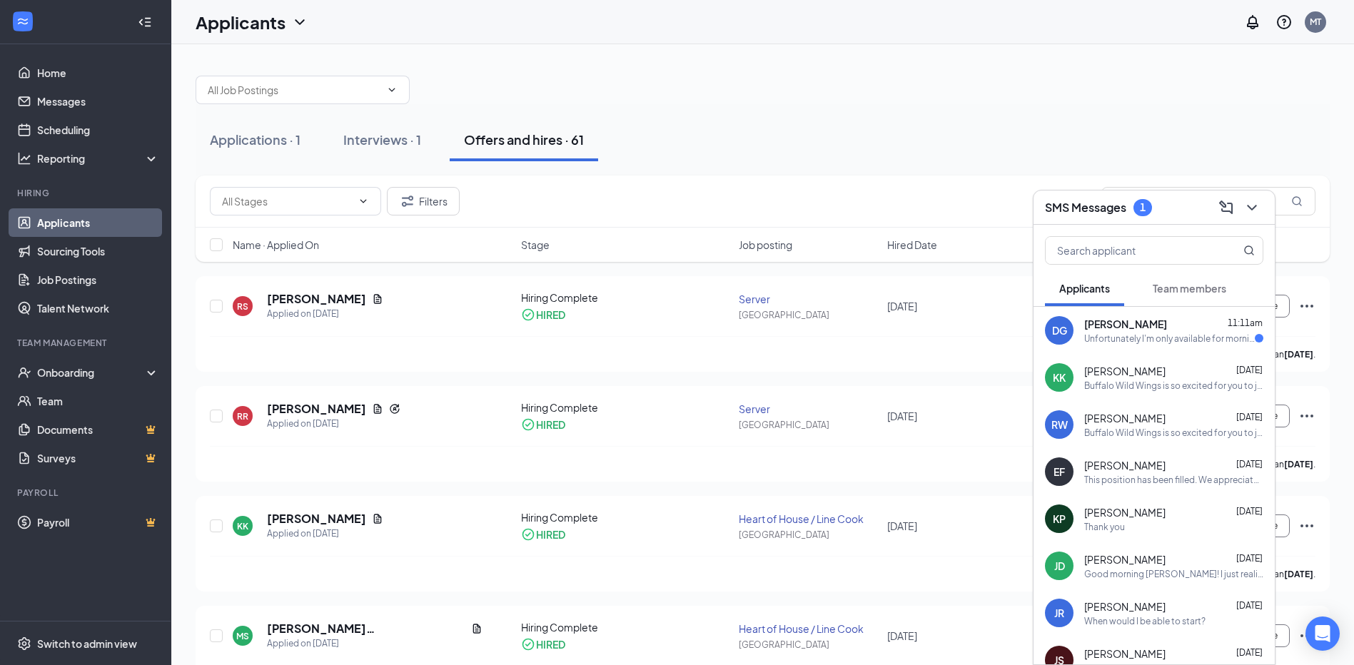
click at [1143, 345] on div "DG [PERSON_NAME] 11:11am Unfortunately I'm only available for mornings but appr…" at bounding box center [1153, 330] width 241 height 47
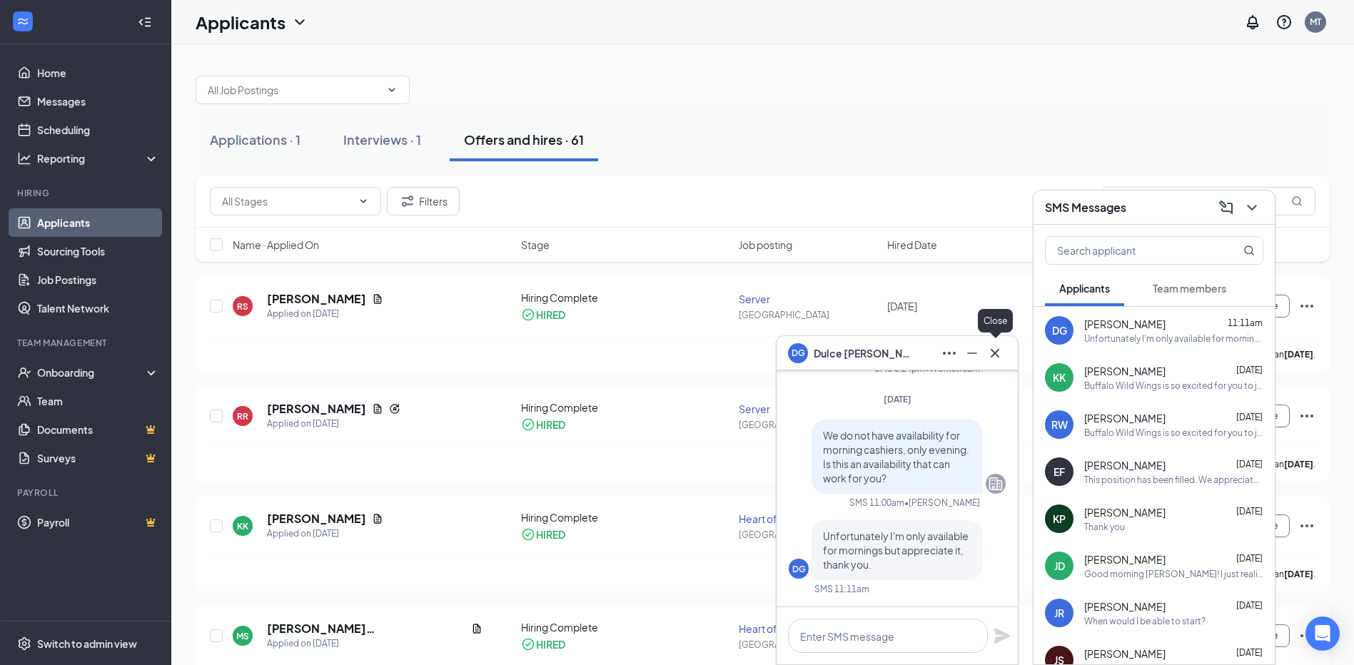
click at [1002, 347] on icon "Cross" at bounding box center [994, 353] width 17 height 17
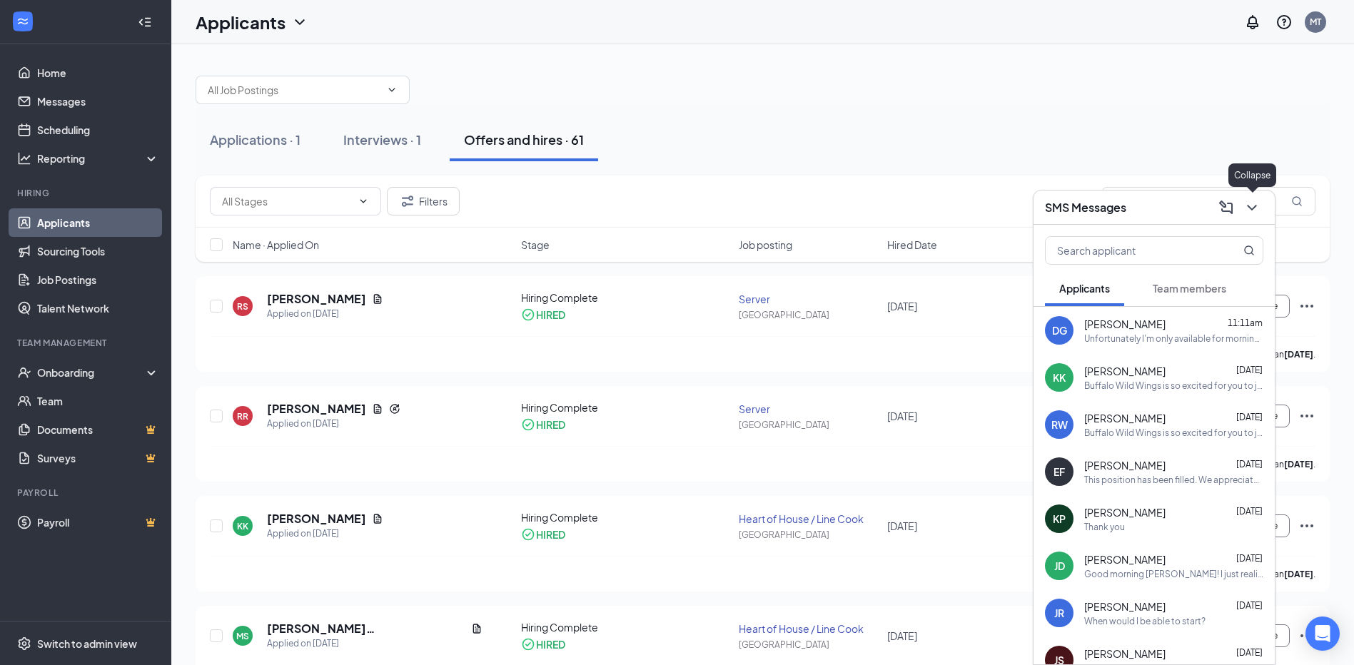
click at [1247, 210] on icon "ChevronDown" at bounding box center [1251, 207] width 17 height 17
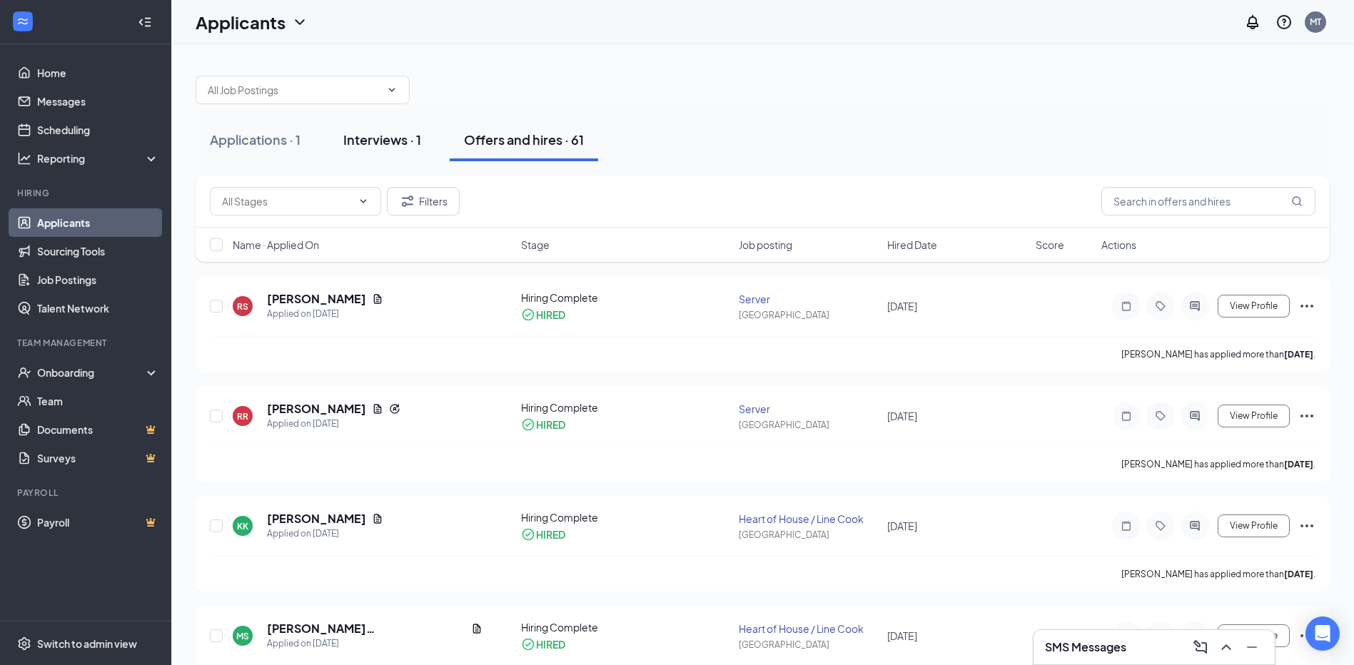
click at [413, 135] on div "Interviews · 1" at bounding box center [382, 140] width 78 height 18
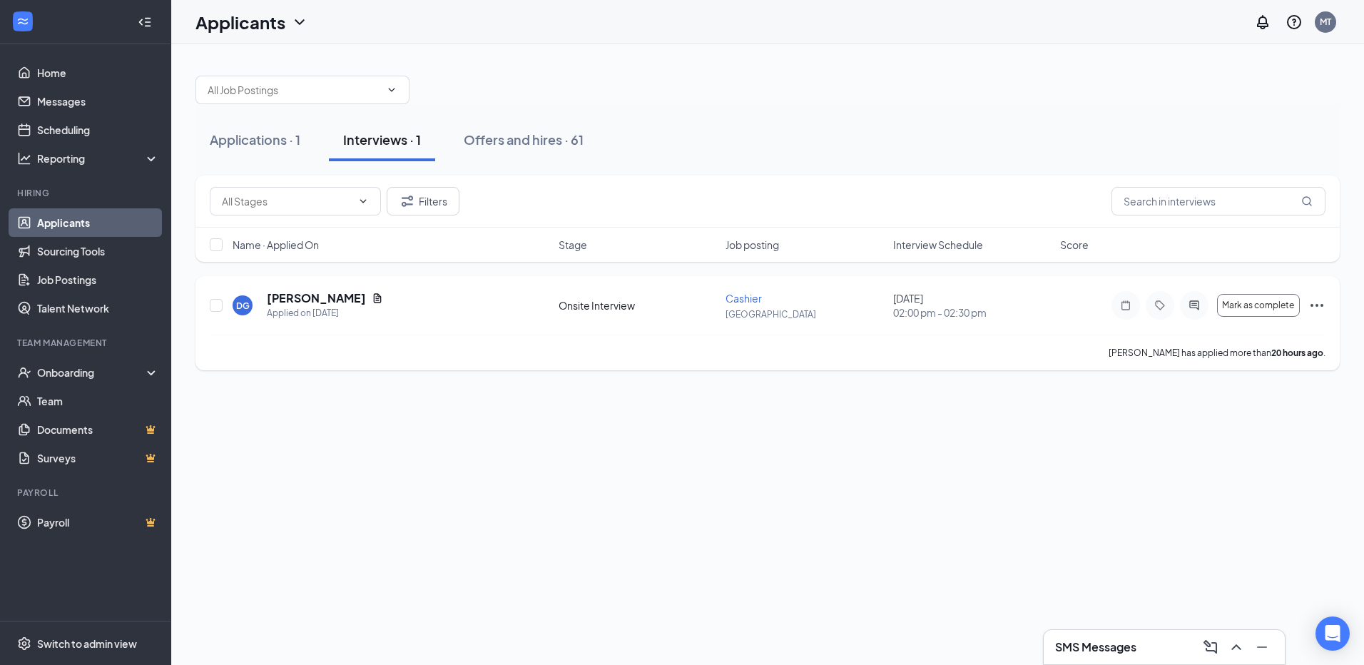
click at [1314, 308] on icon "Ellipses" at bounding box center [1317, 305] width 17 height 17
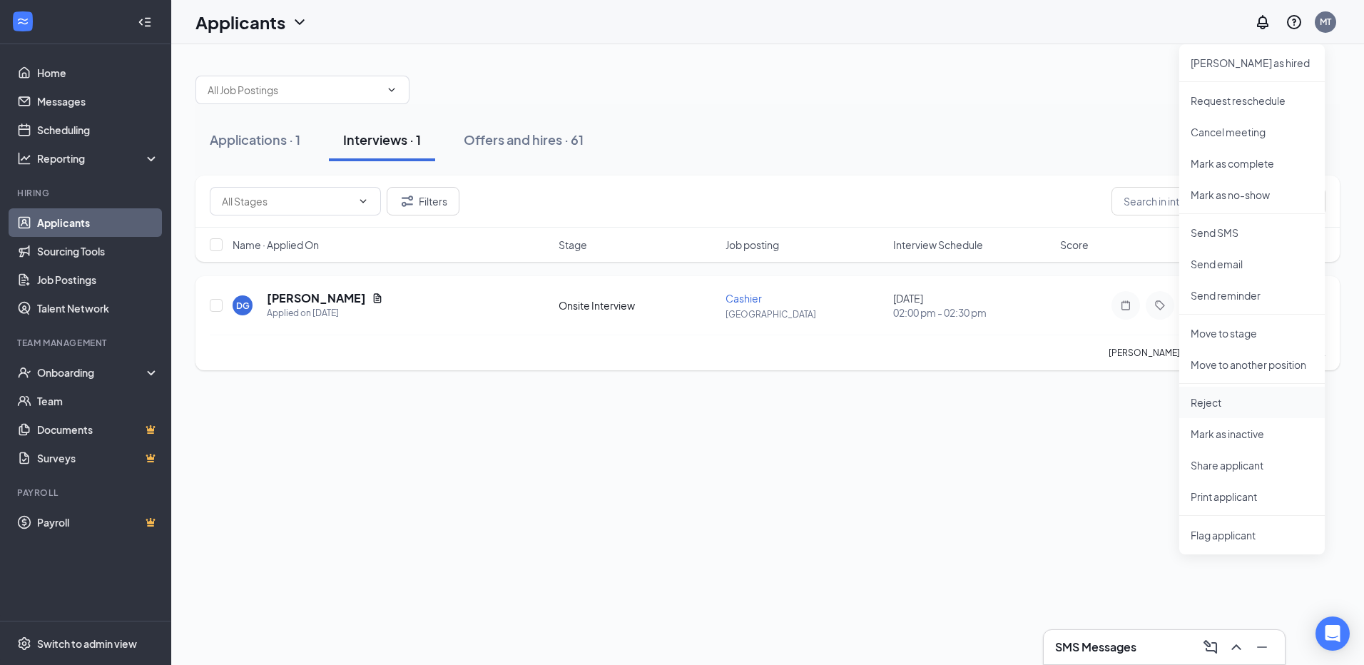
click at [1220, 410] on li "Reject" at bounding box center [1252, 402] width 146 height 31
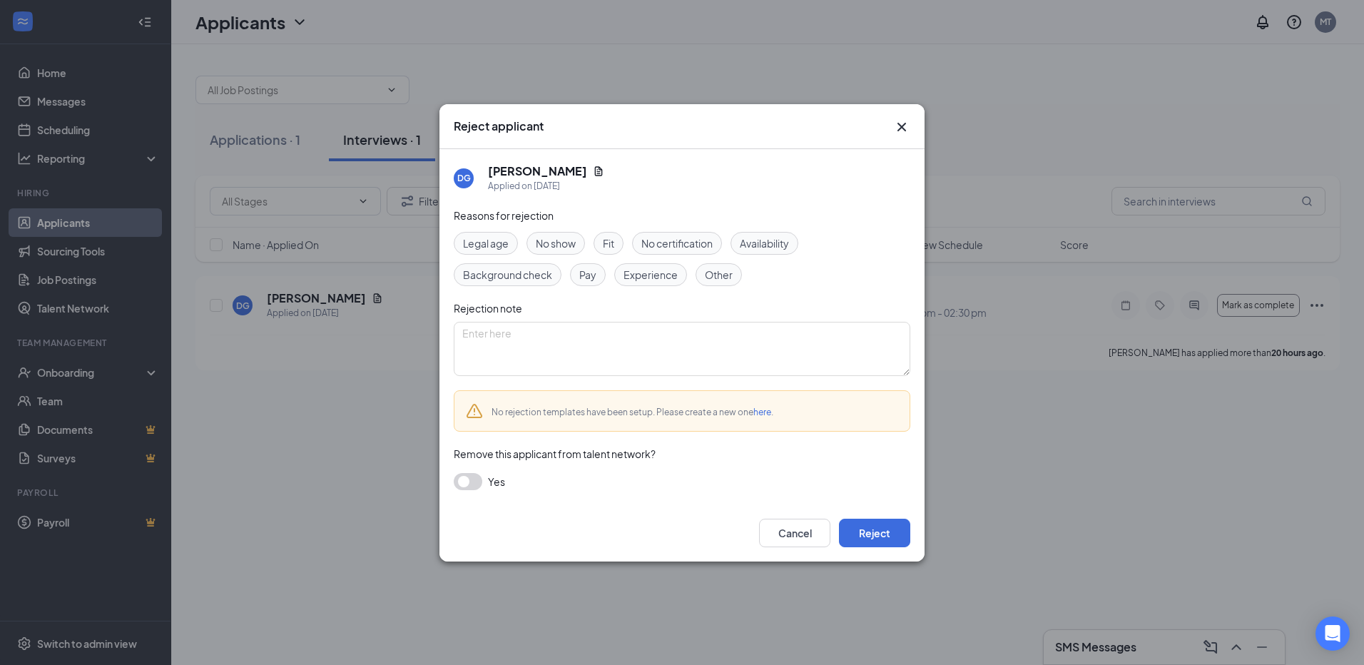
click at [788, 247] on span "Availability" at bounding box center [764, 243] width 49 height 16
click at [870, 530] on button "Reject" at bounding box center [874, 533] width 71 height 29
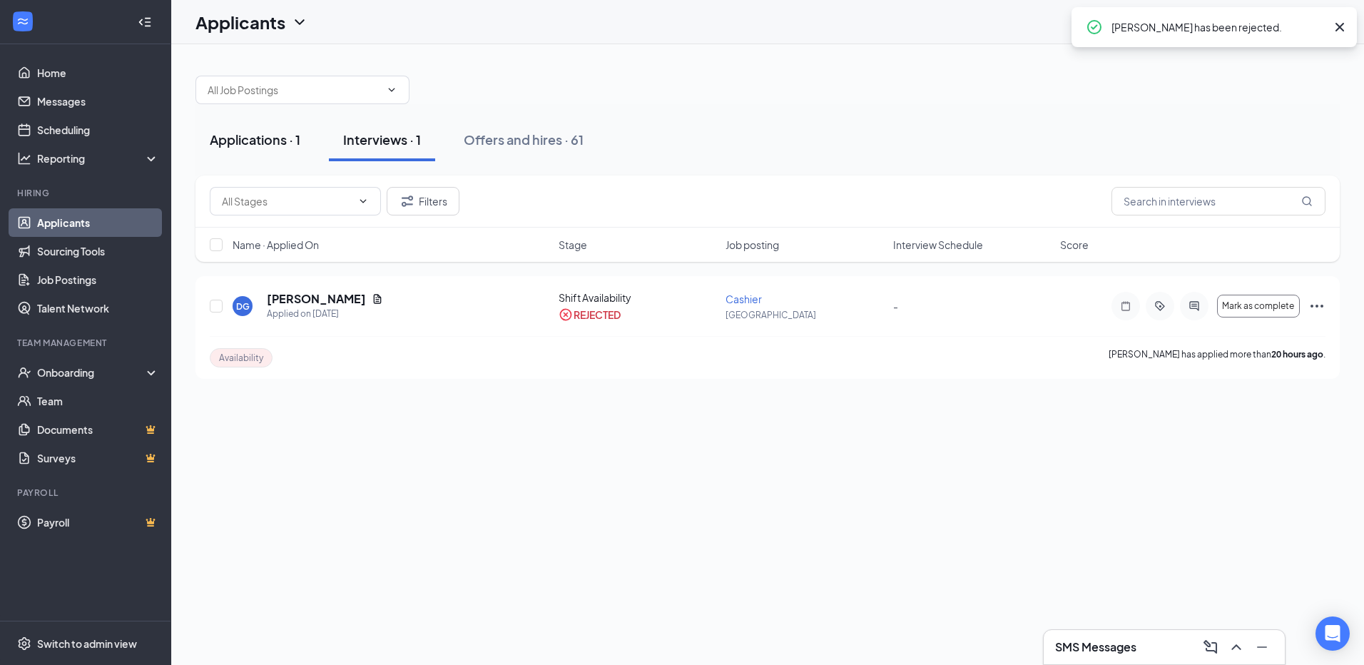
click at [268, 143] on div "Applications · 1" at bounding box center [255, 140] width 91 height 18
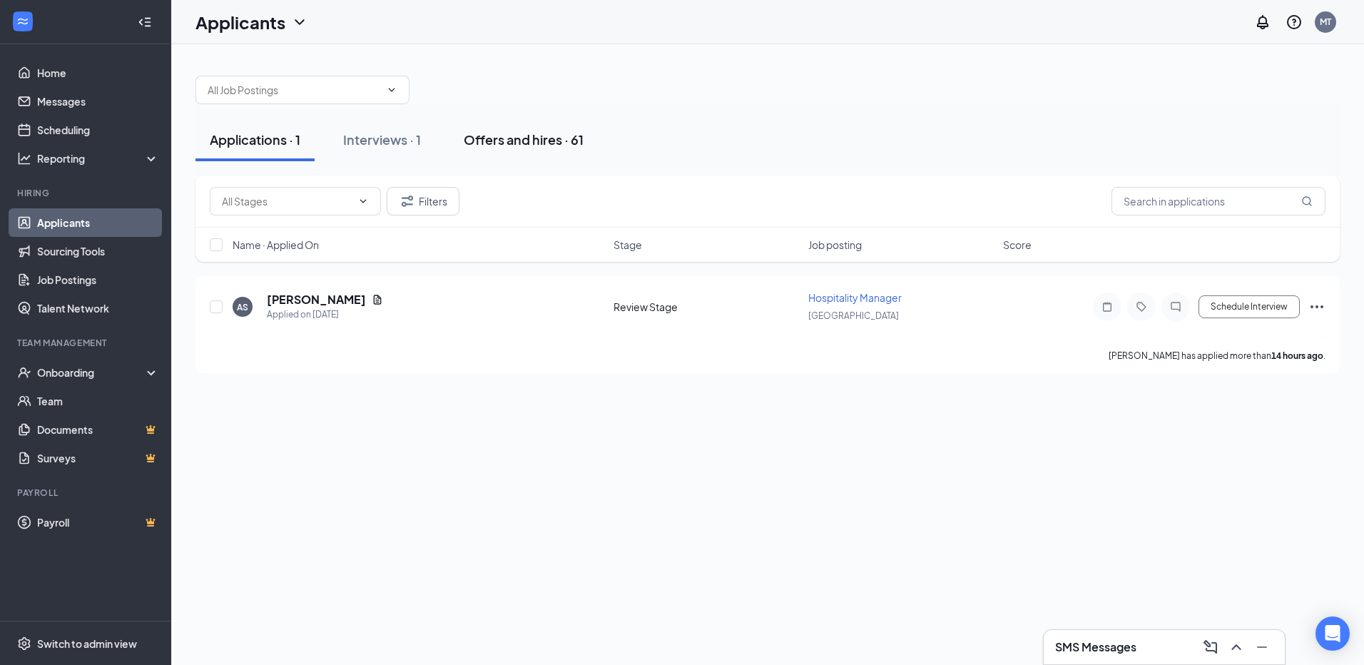
click at [512, 135] on div "Offers and hires · 61" at bounding box center [524, 140] width 120 height 18
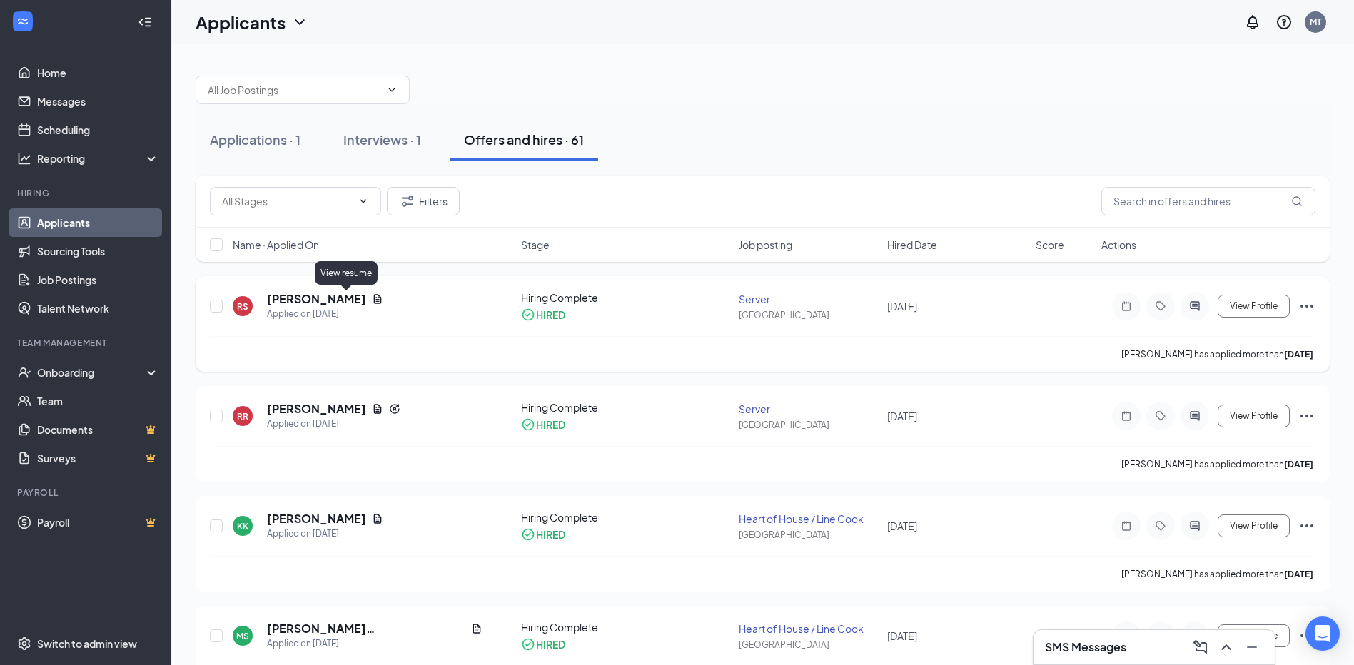
click at [372, 297] on icon "Document" at bounding box center [377, 298] width 11 height 11
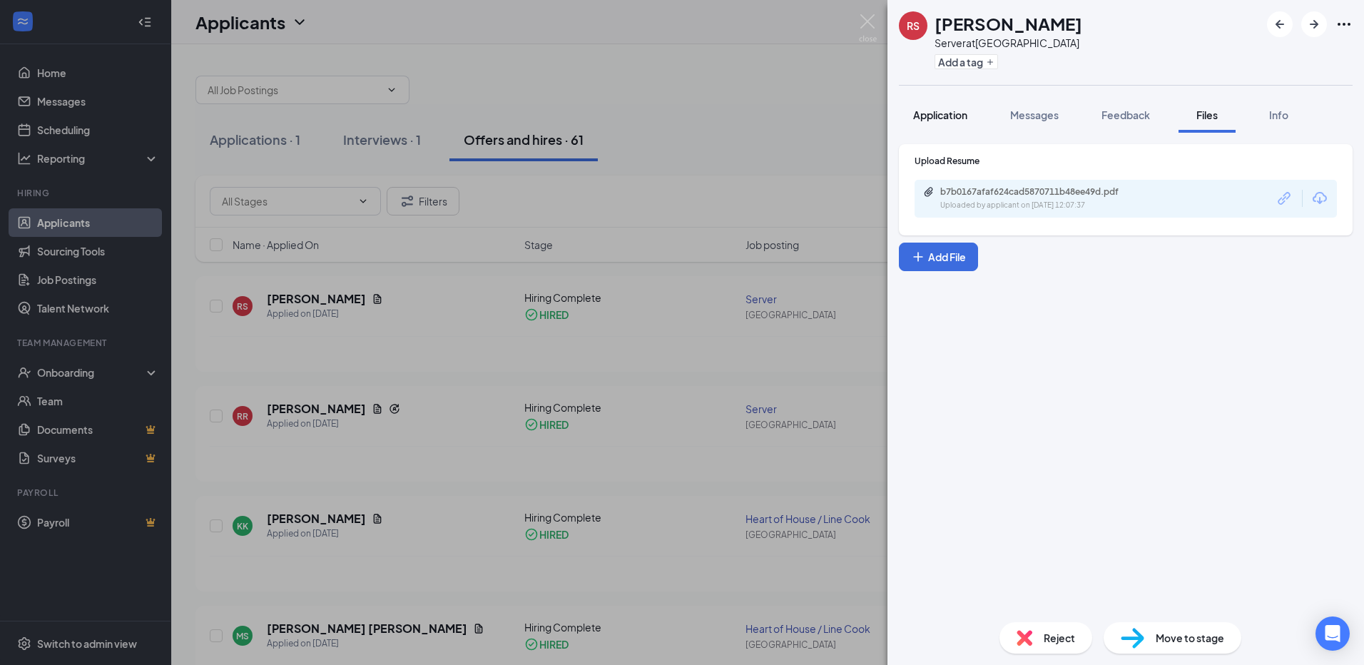
click at [968, 111] on span "Application" at bounding box center [940, 114] width 54 height 13
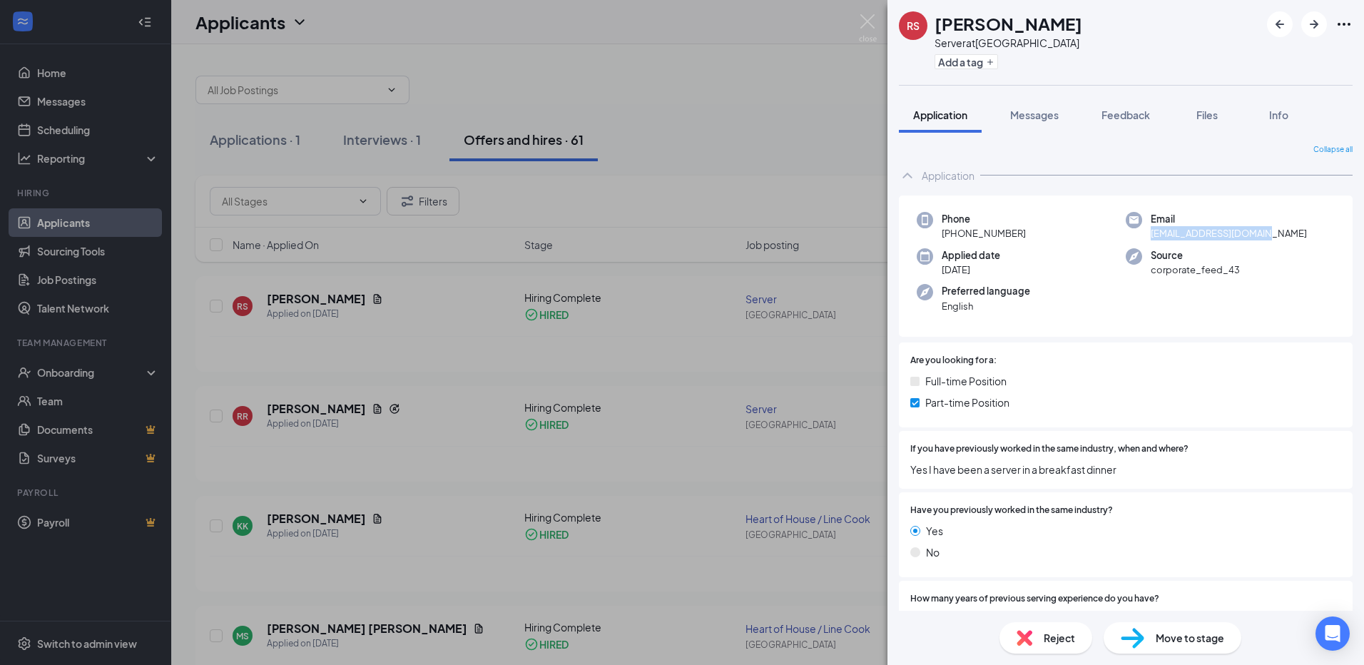
drag, startPoint x: 1258, startPoint y: 232, endPoint x: 1143, endPoint y: 243, distance: 115.4
click at [1143, 243] on div "Phone [PHONE_NUMBER] Email [EMAIL_ADDRESS][DOMAIN_NAME] Applied date [DATE] Sou…" at bounding box center [1126, 267] width 454 height 142
drag, startPoint x: 1143, startPoint y: 243, endPoint x: 1217, endPoint y: 234, distance: 74.0
copy span "[EMAIL_ADDRESS][DOMAIN_NAME]"
